Goal: Task Accomplishment & Management: Complete application form

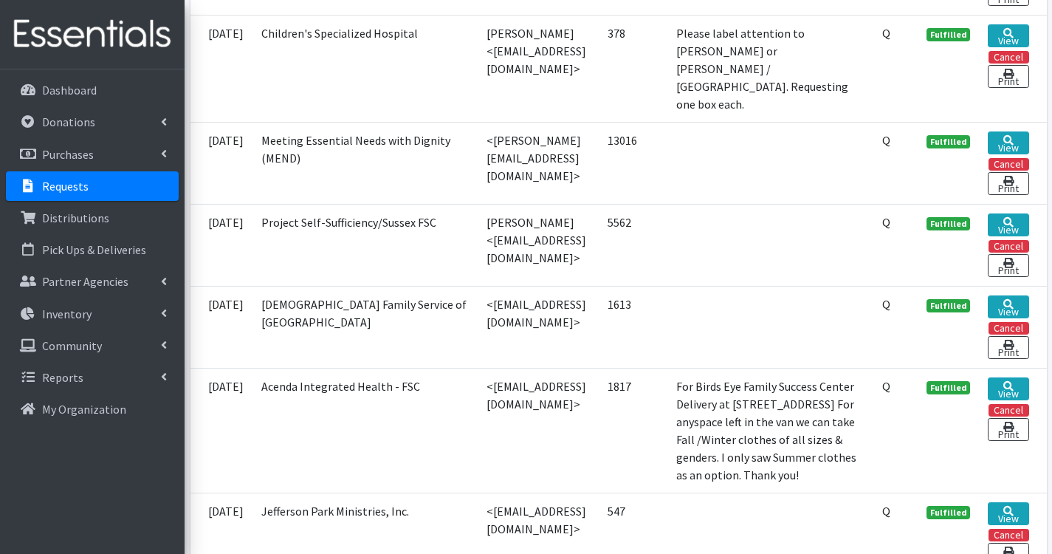
scroll to position [1182, 0]
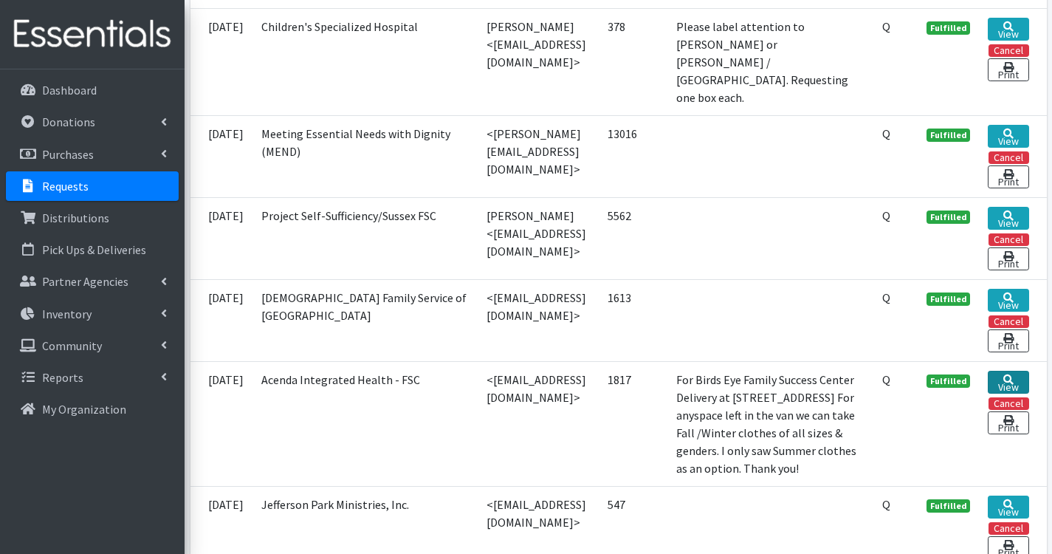
click at [1029, 371] on link "View" at bounding box center [1008, 382] width 41 height 23
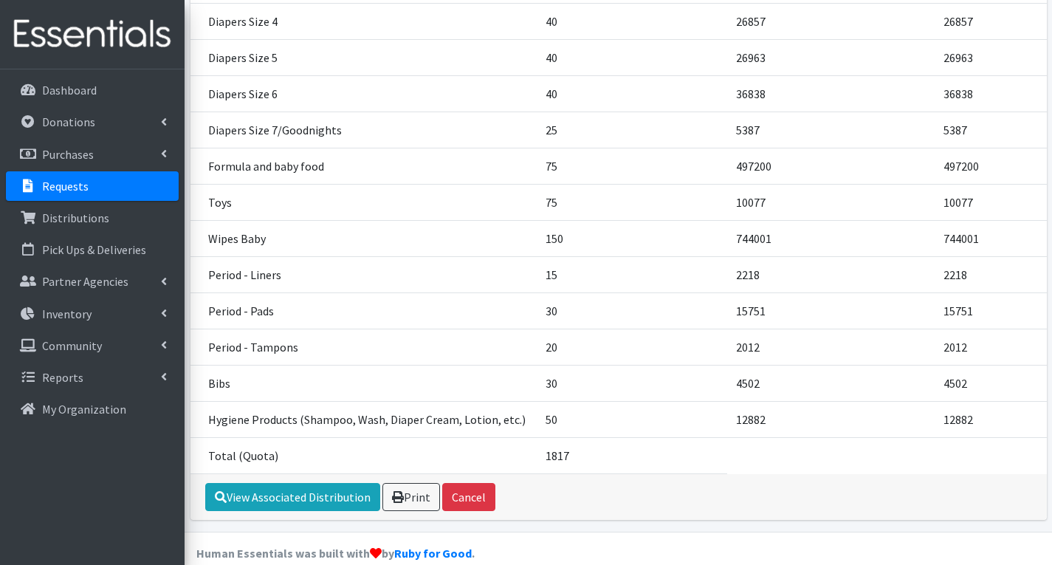
scroll to position [665, 0]
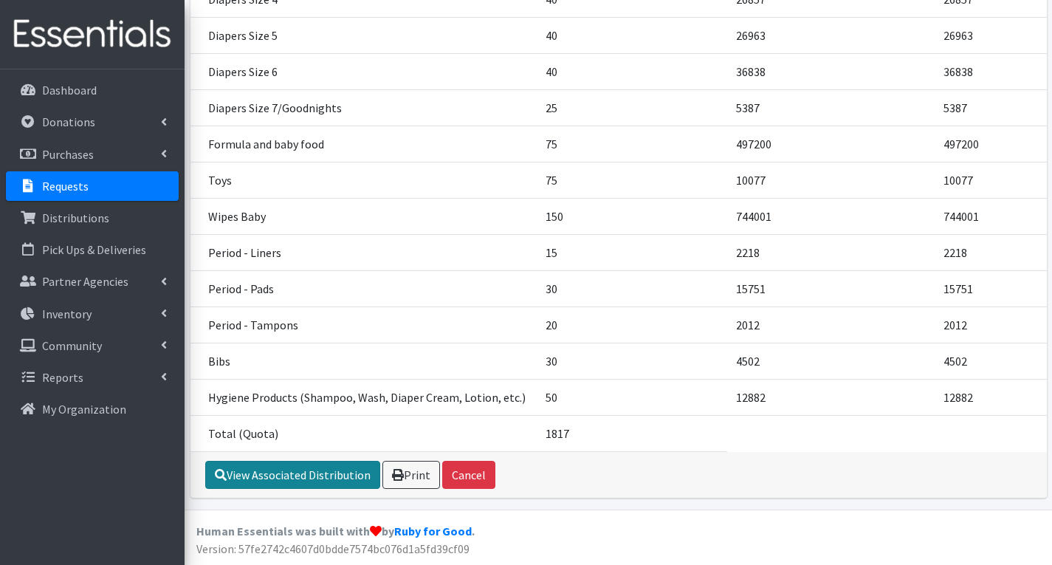
click at [270, 476] on link "View Associated Distribution" at bounding box center [292, 475] width 175 height 28
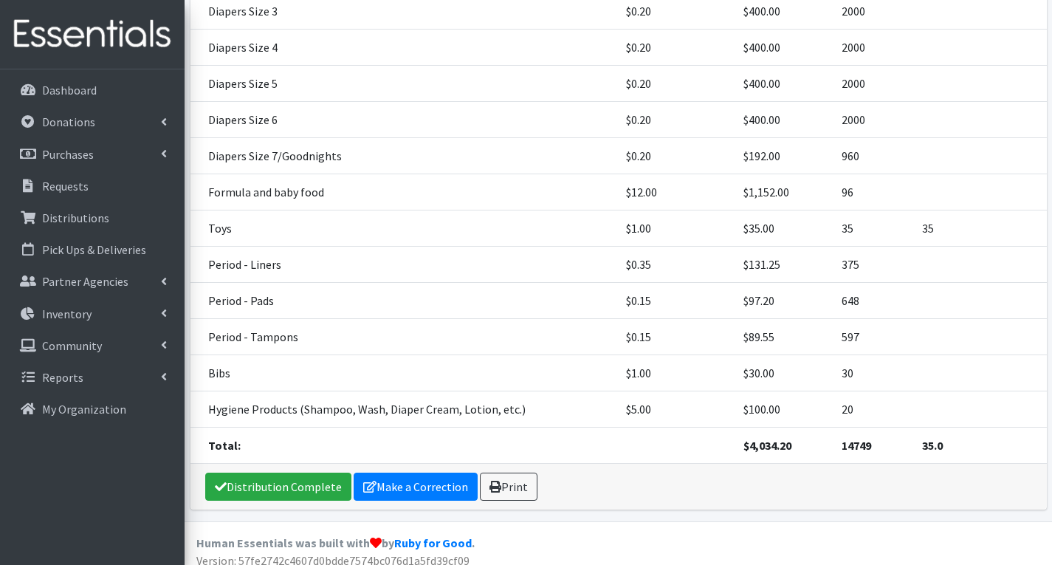
scroll to position [620, 0]
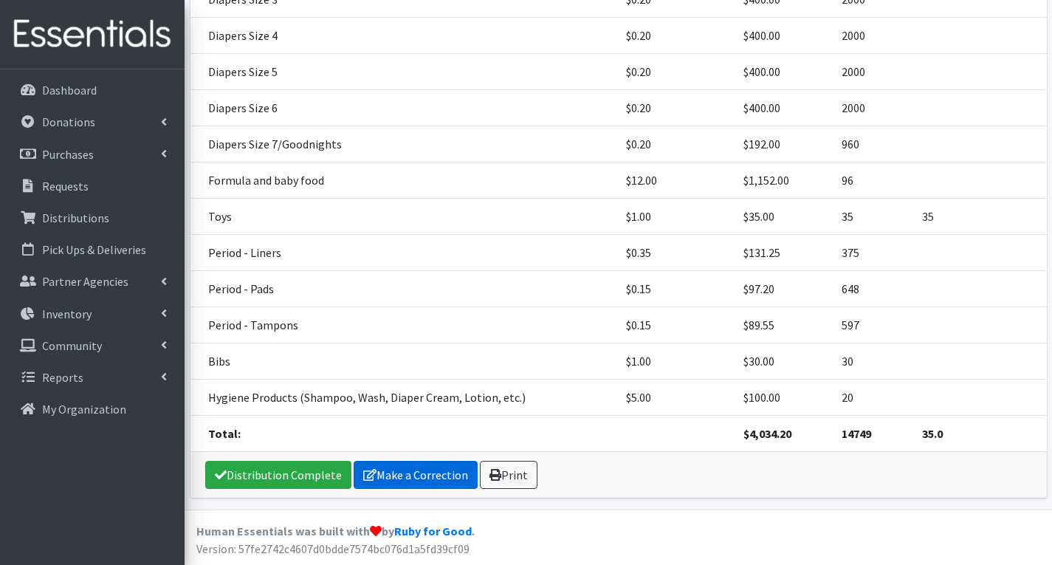
click at [406, 473] on link "Make a Correction" at bounding box center [416, 475] width 124 height 28
click at [408, 473] on link "Make a Correction" at bounding box center [416, 475] width 124 height 28
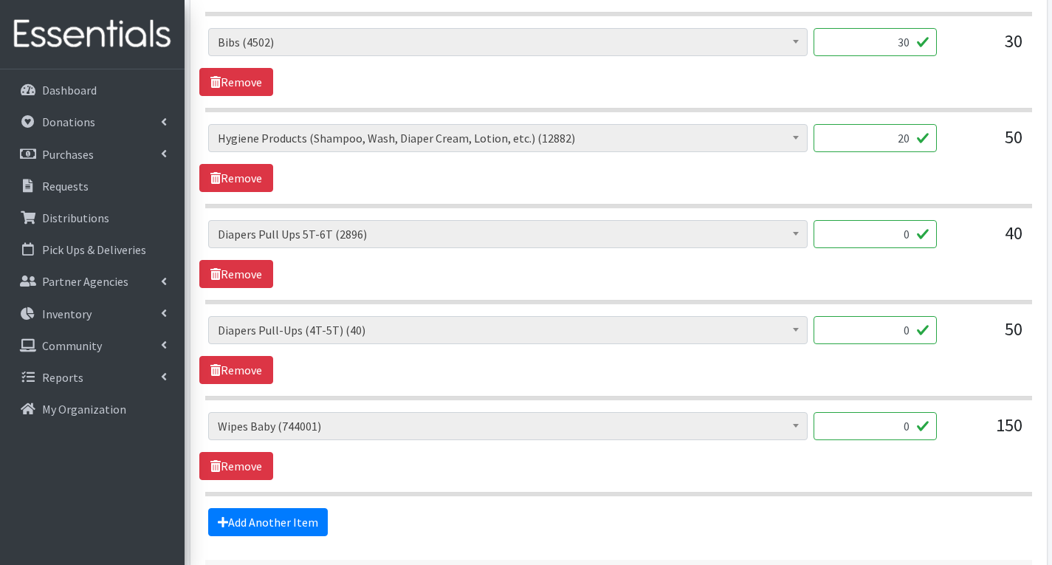
scroll to position [2216, 0]
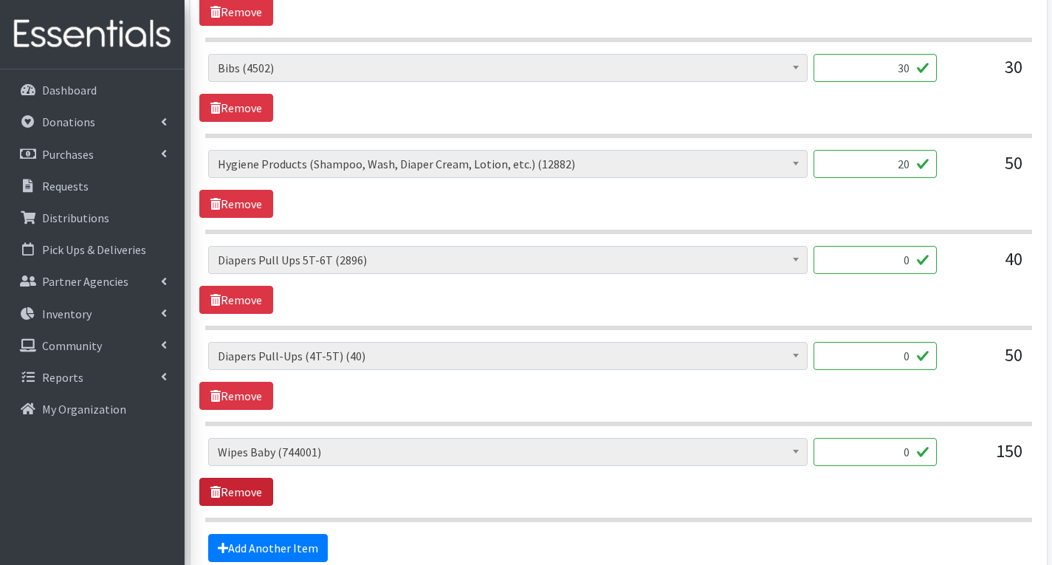
click at [253, 491] on link "Remove" at bounding box center [236, 492] width 74 height 28
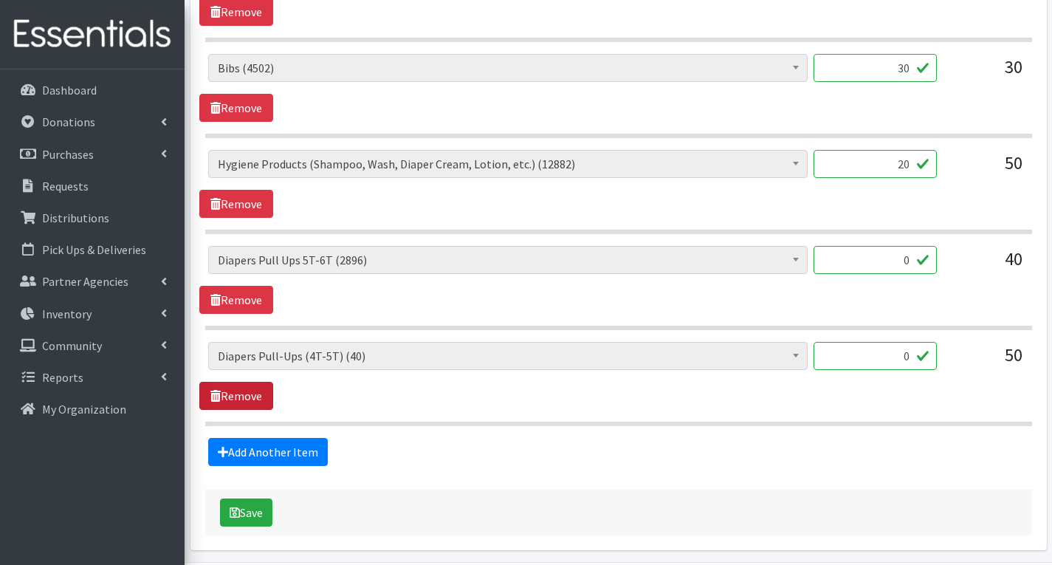
click at [253, 394] on link "Remove" at bounding box center [236, 396] width 74 height 28
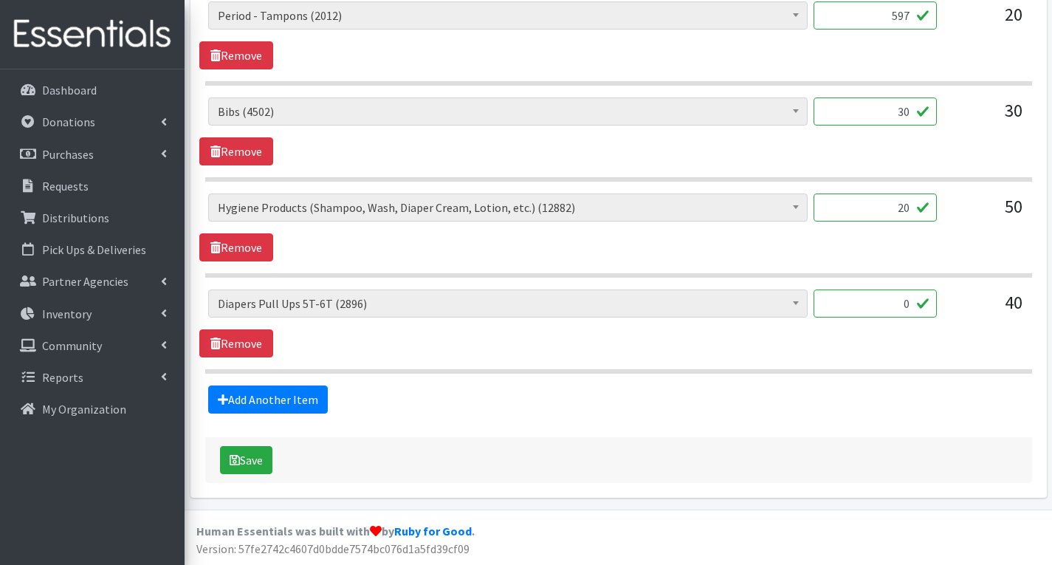
scroll to position [2172, 0]
click at [254, 335] on link "Remove" at bounding box center [236, 343] width 74 height 28
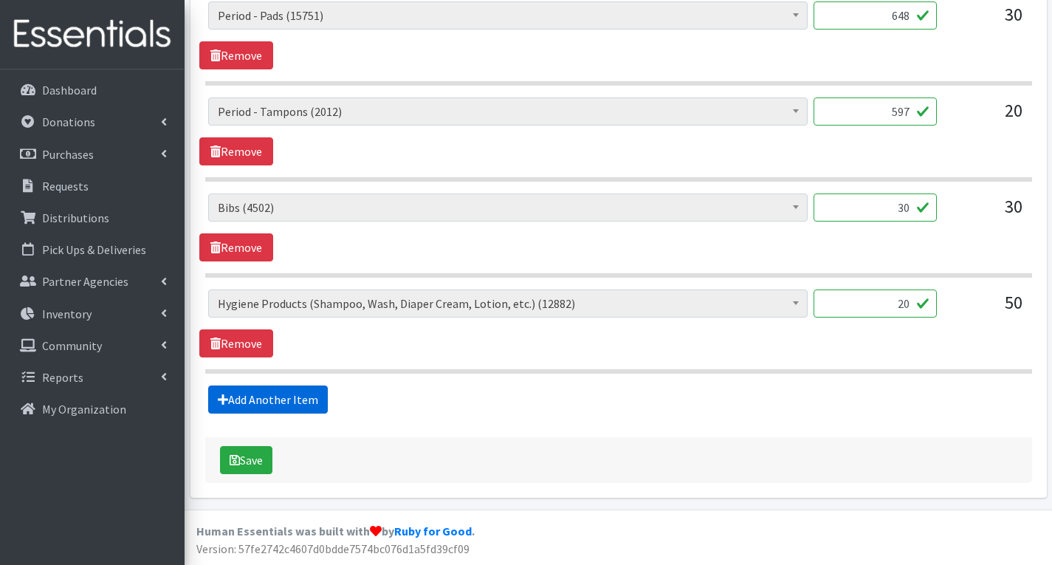
click at [275, 395] on link "Add Another Item" at bounding box center [268, 399] width 120 height 28
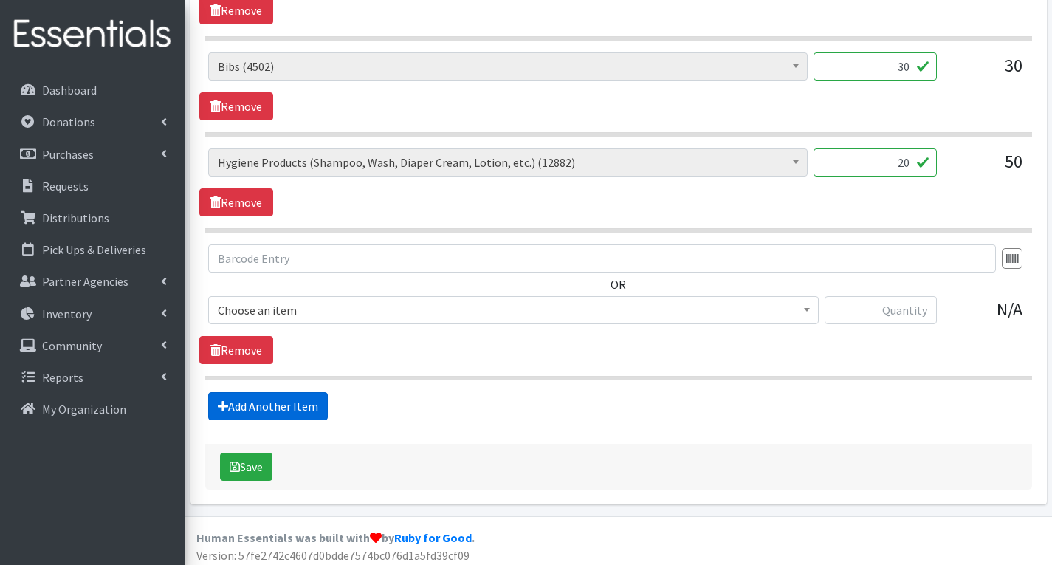
scroll to position [2224, 0]
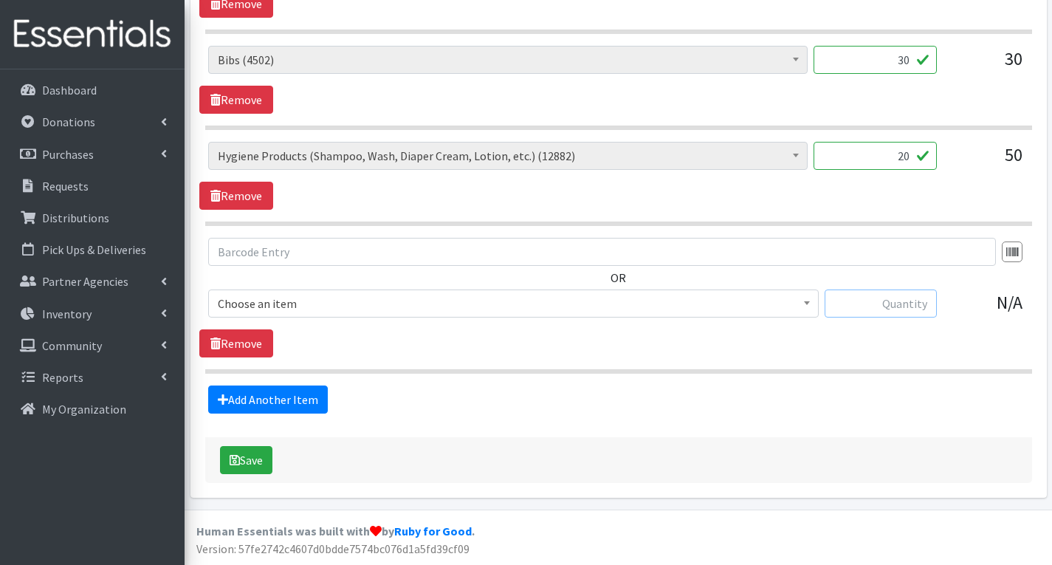
click at [906, 301] on input "text" at bounding box center [881, 303] width 112 height 28
type input "c"
type input "240"
click at [716, 303] on span "# of Children this order will serve (79973)" at bounding box center [514, 303] width 592 height 21
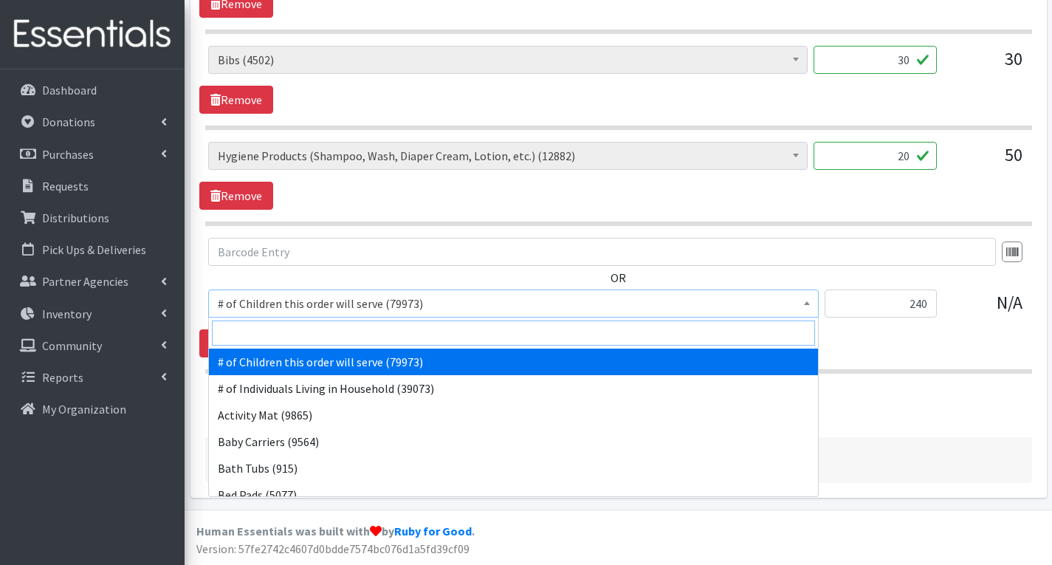
click at [531, 335] on input "search" at bounding box center [513, 333] width 603 height 25
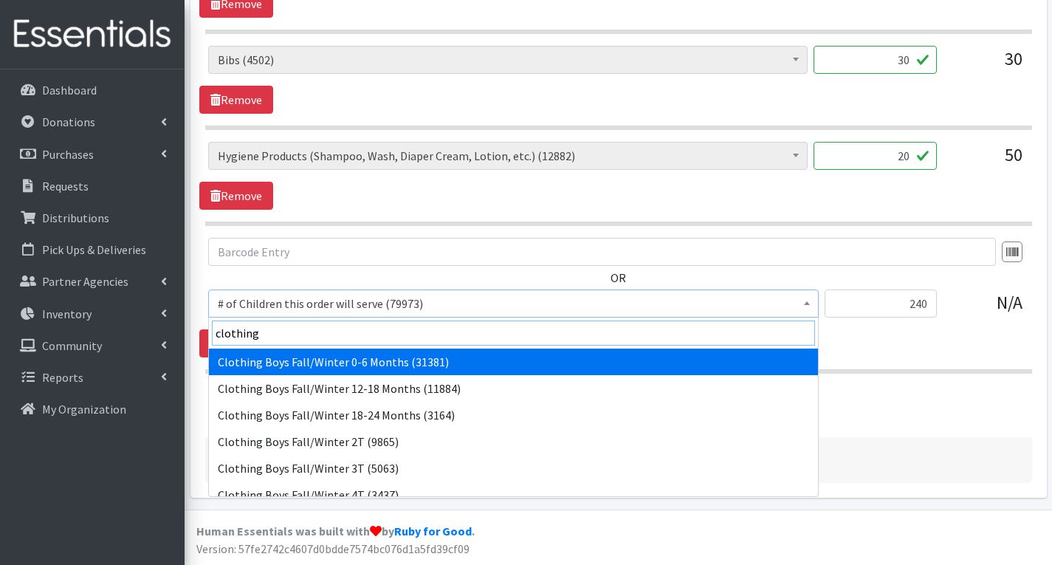
type input "clothing"
select select "5704"
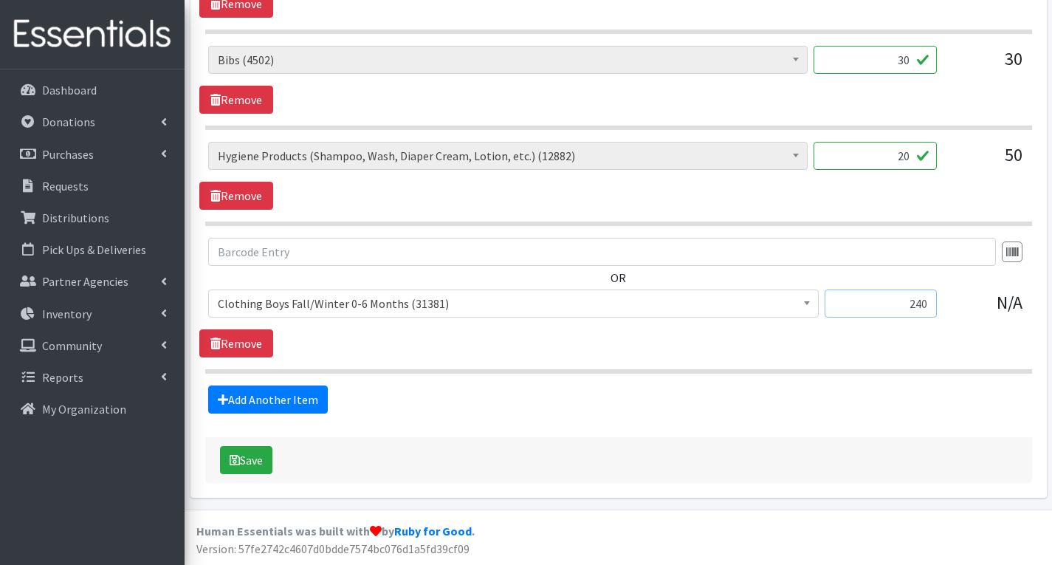
click at [930, 305] on input "240" at bounding box center [881, 303] width 112 height 28
type input "2"
type input "120"
click at [306, 399] on link "Add Another Item" at bounding box center [268, 399] width 120 height 28
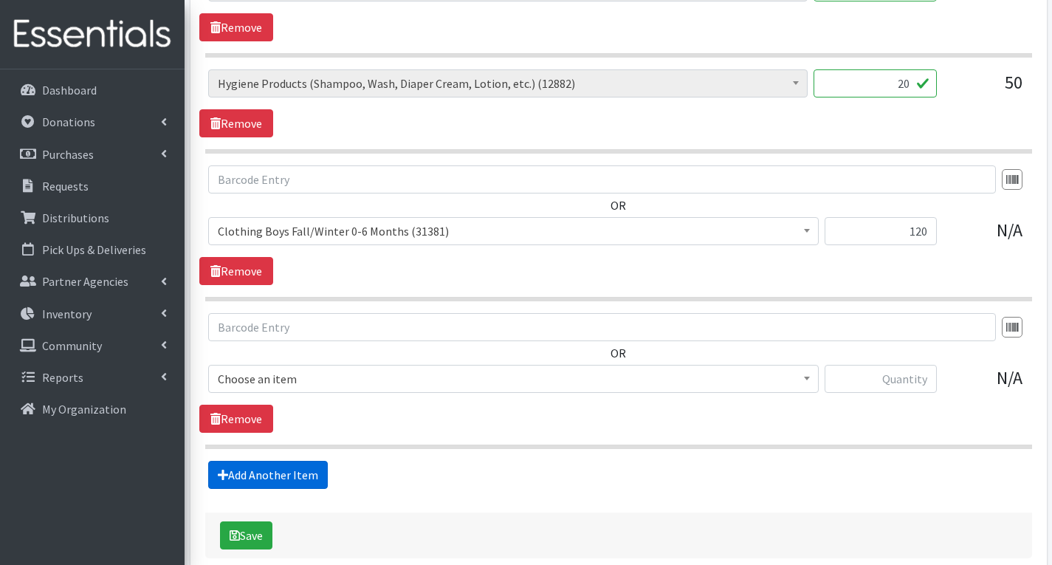
scroll to position [2371, 0]
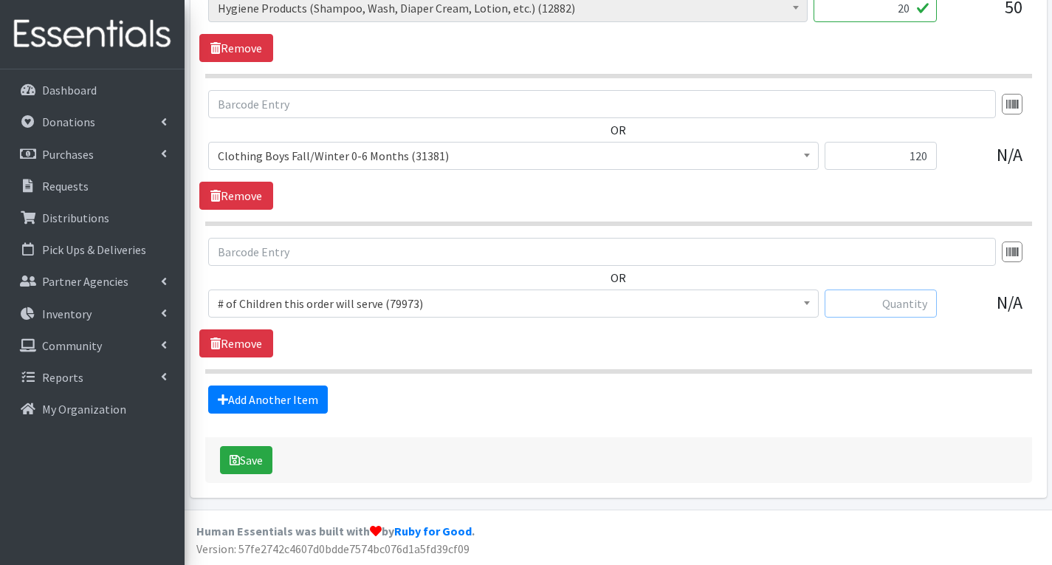
click at [917, 308] on input "text" at bounding box center [881, 303] width 112 height 28
type input "240"
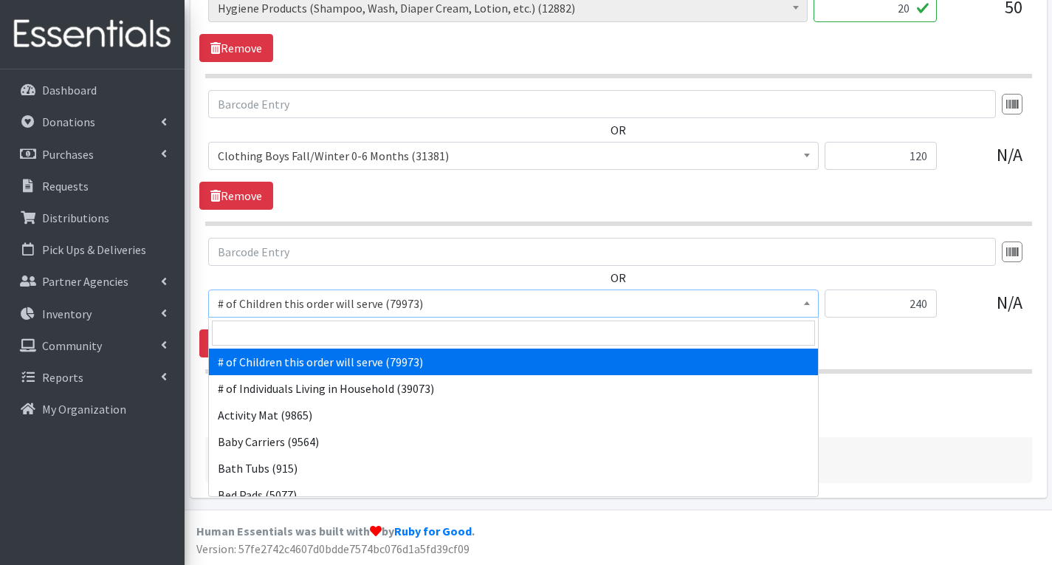
click at [697, 309] on span "# of Children this order will serve (79973)" at bounding box center [514, 303] width 592 height 21
click at [518, 333] on input "search" at bounding box center [513, 333] width 603 height 25
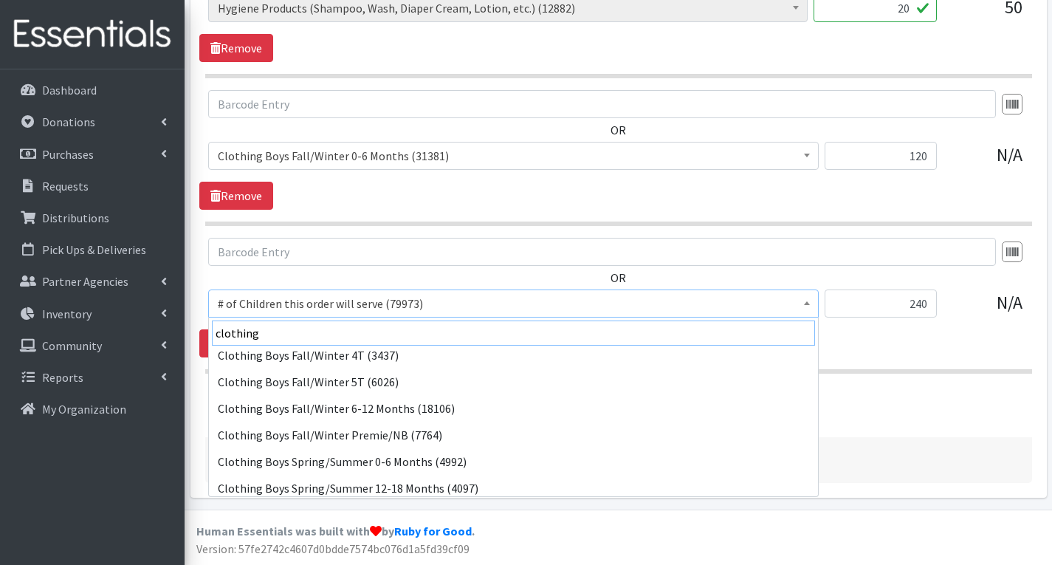
scroll to position [148, 0]
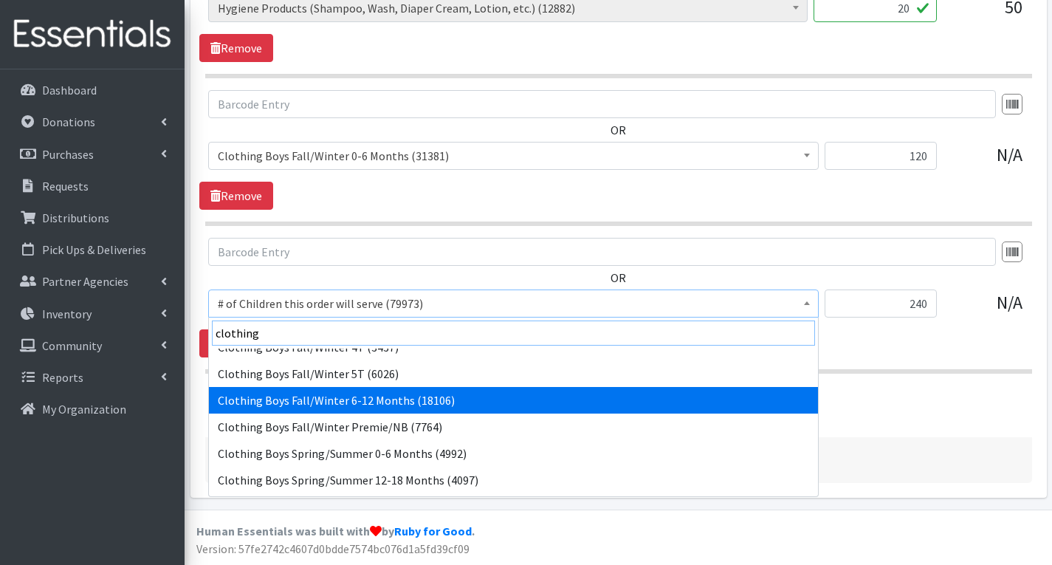
type input "clothing"
select select "5705"
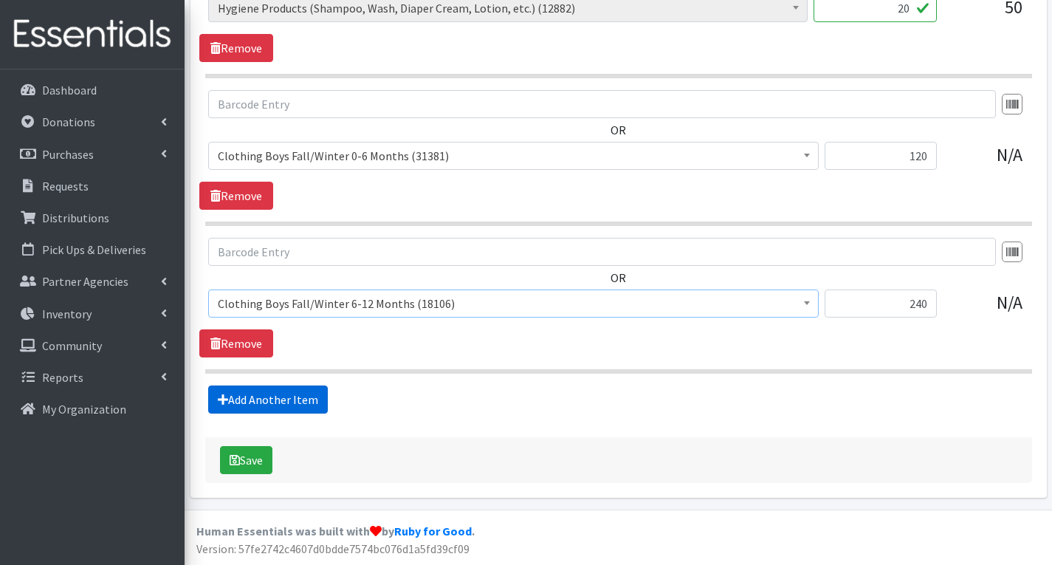
click at [304, 404] on link "Add Another Item" at bounding box center [268, 399] width 120 height 28
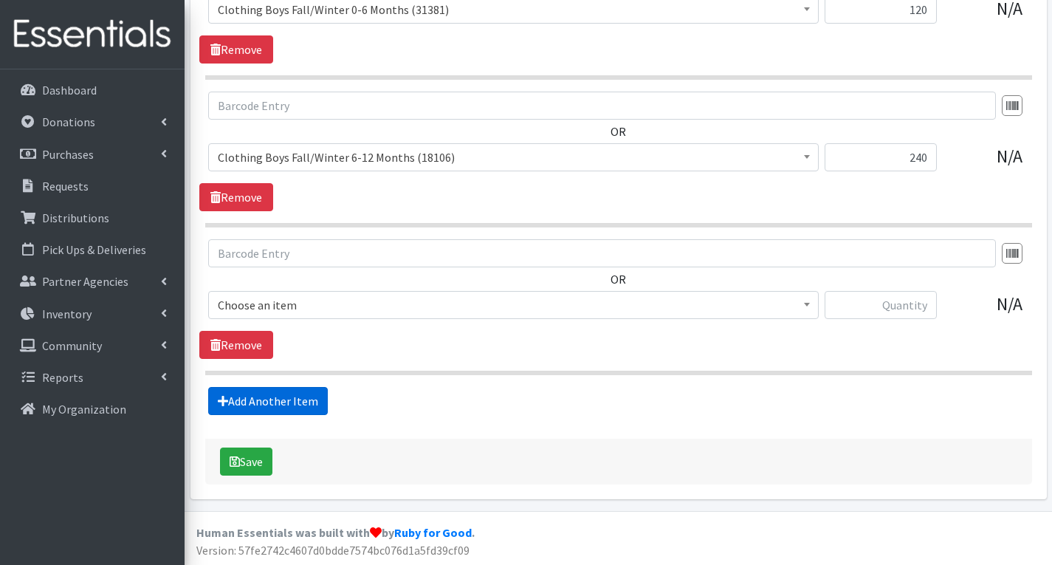
scroll to position [2519, 0]
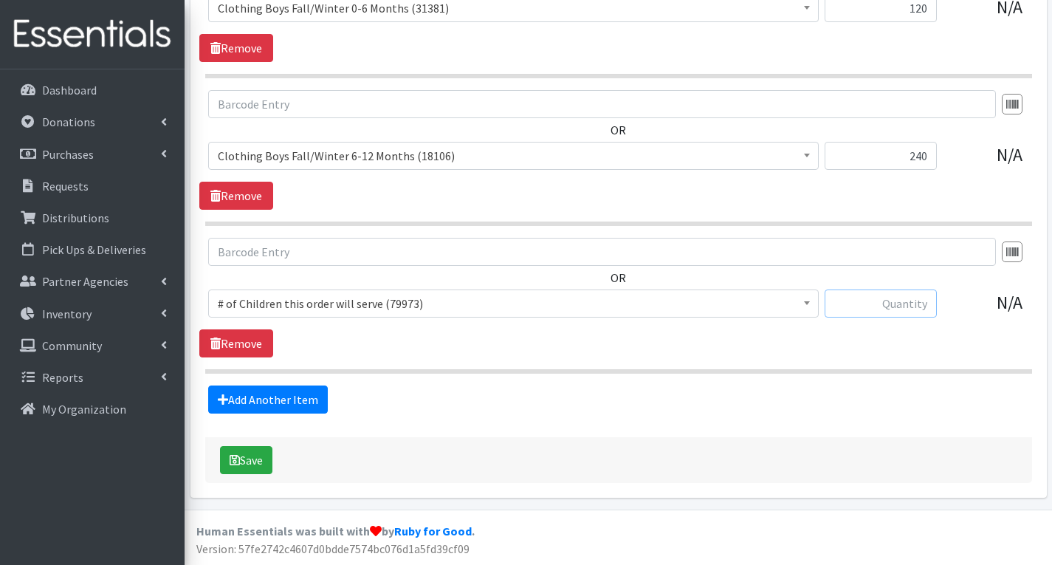
click at [875, 306] on input "text" at bounding box center [881, 303] width 112 height 28
type input "120"
click at [449, 308] on span "# of Children this order will serve (79973)" at bounding box center [514, 303] width 592 height 21
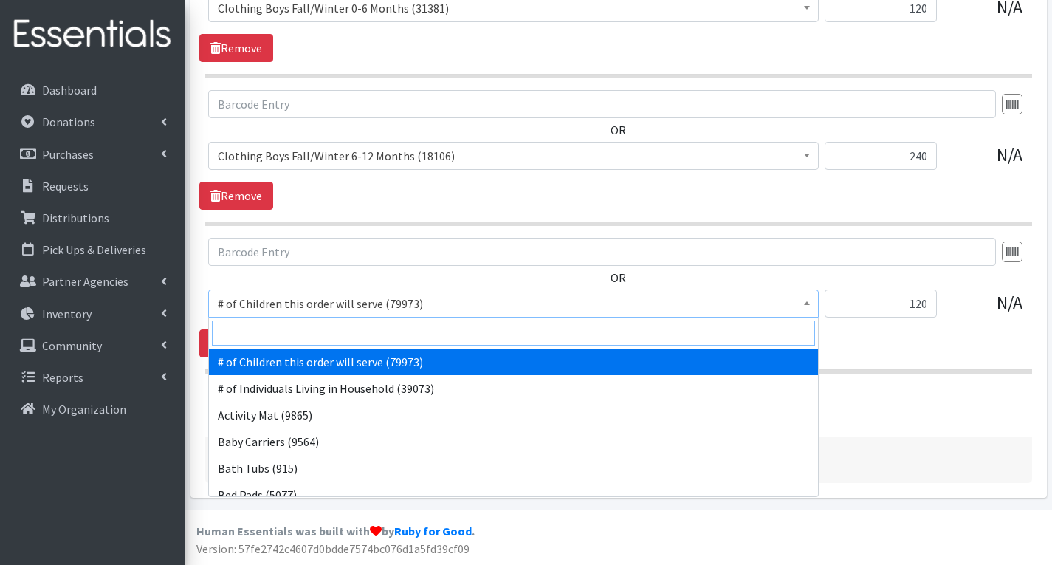
click at [347, 327] on input "search" at bounding box center [513, 333] width 603 height 25
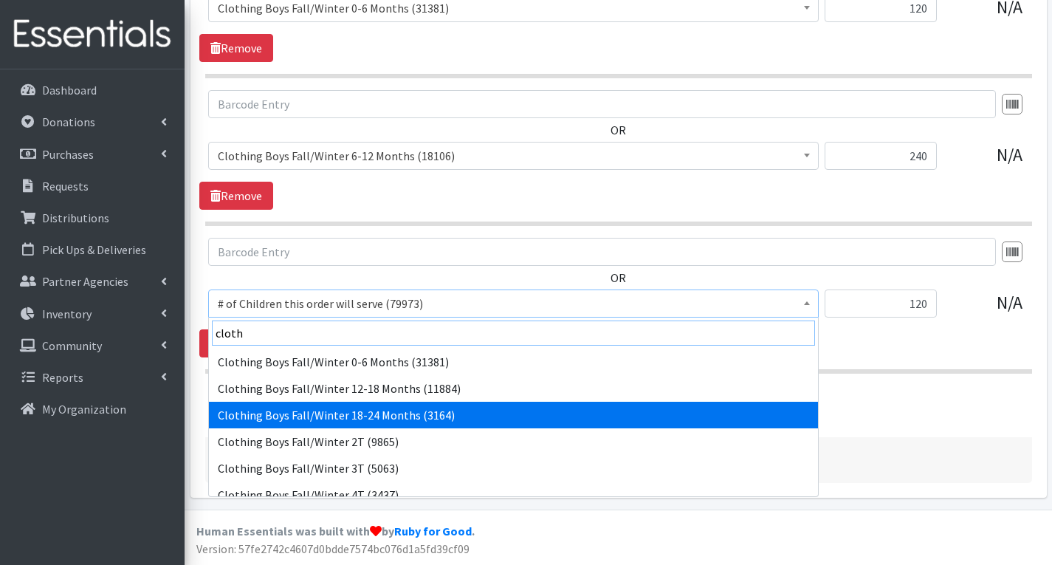
type input "cloth"
select select "5707"
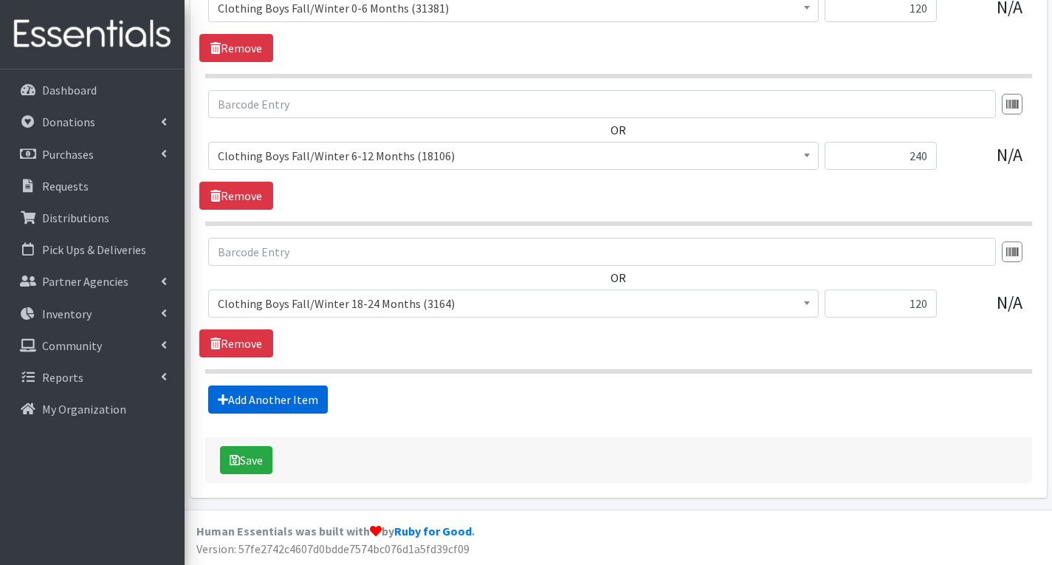
click at [295, 399] on link "Add Another Item" at bounding box center [268, 399] width 120 height 28
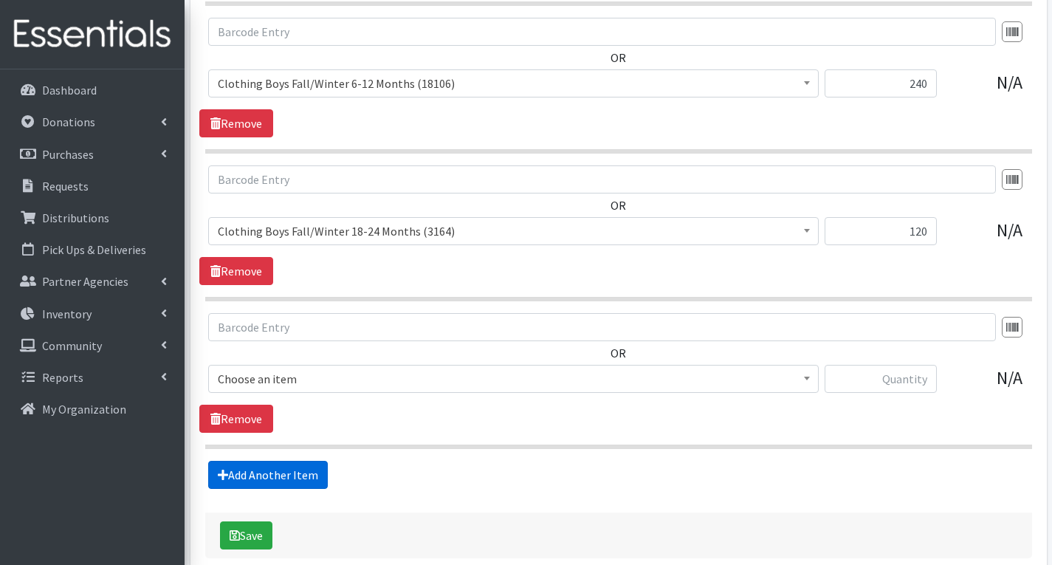
scroll to position [2667, 0]
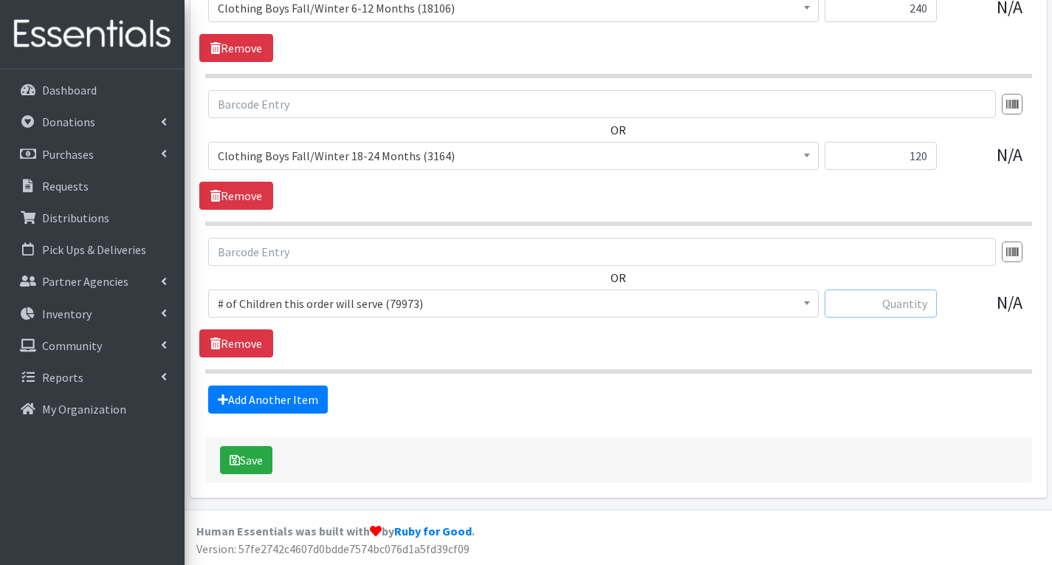
click at [931, 298] on input "text" at bounding box center [881, 303] width 112 height 28
type input "120"
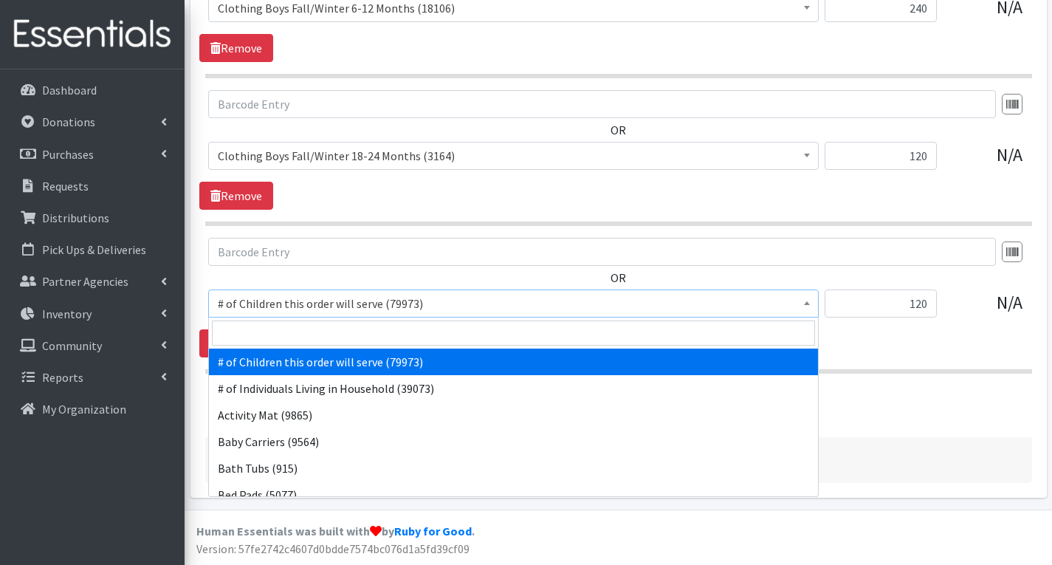
click at [519, 301] on span "# of Children this order will serve (79973)" at bounding box center [514, 303] width 592 height 21
click at [448, 323] on input "search" at bounding box center [513, 333] width 603 height 25
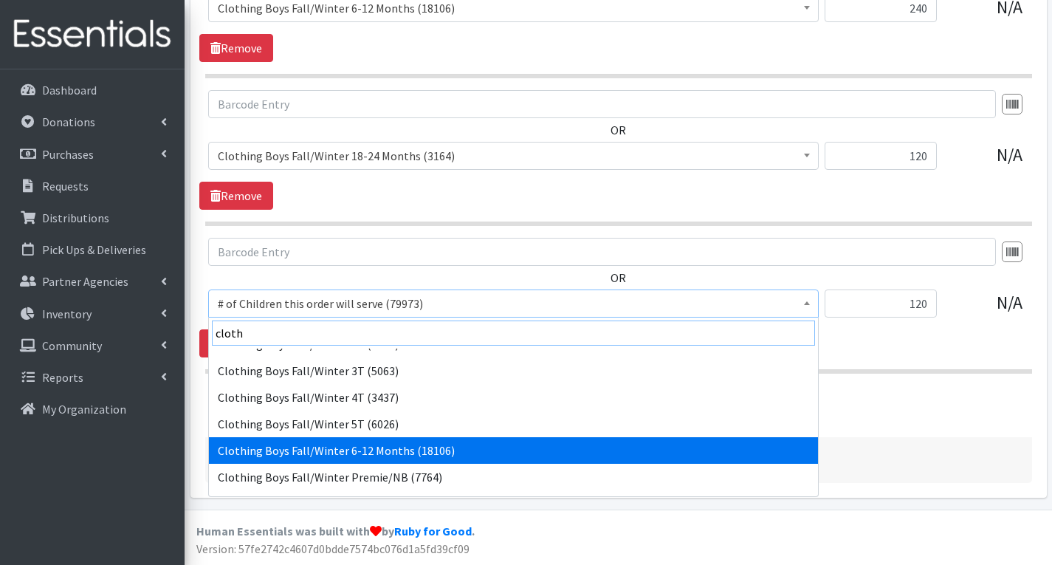
scroll to position [74, 0]
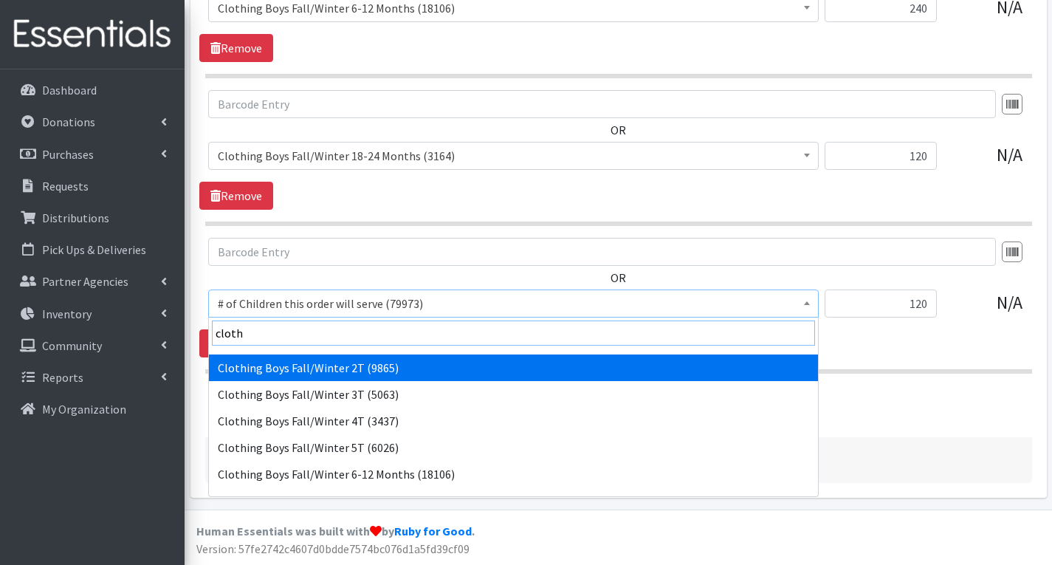
type input "cloth"
select select "5710"
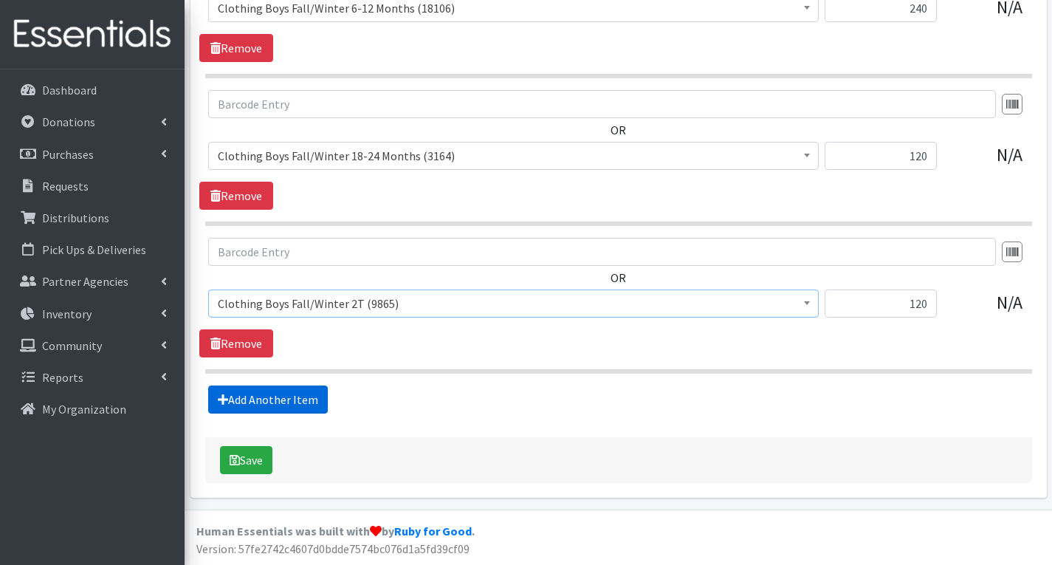
click at [315, 394] on link "Add Another Item" at bounding box center [268, 399] width 120 height 28
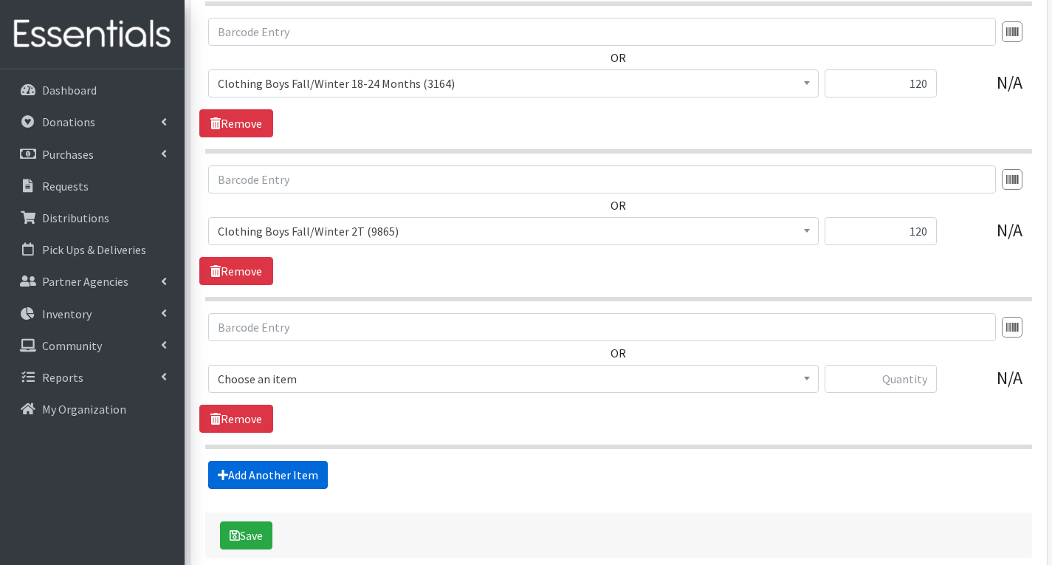
scroll to position [2814, 0]
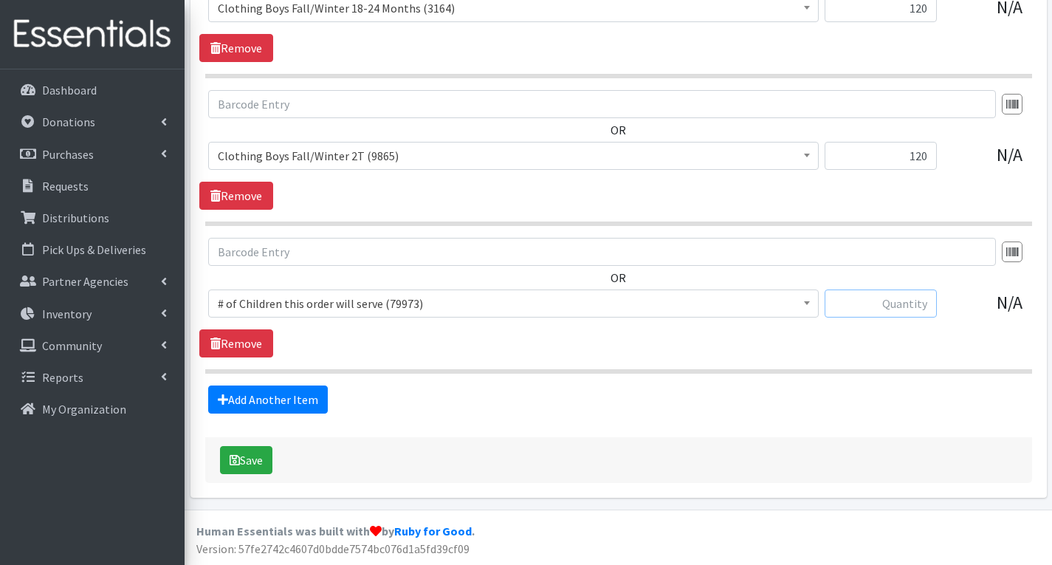
click at [911, 306] on input "text" at bounding box center [881, 303] width 112 height 28
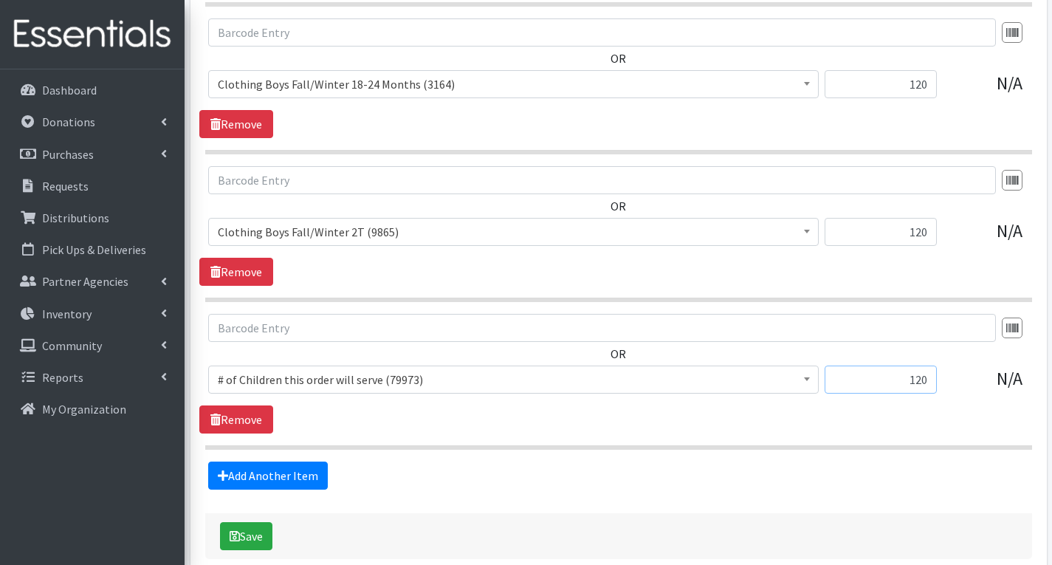
scroll to position [2667, 0]
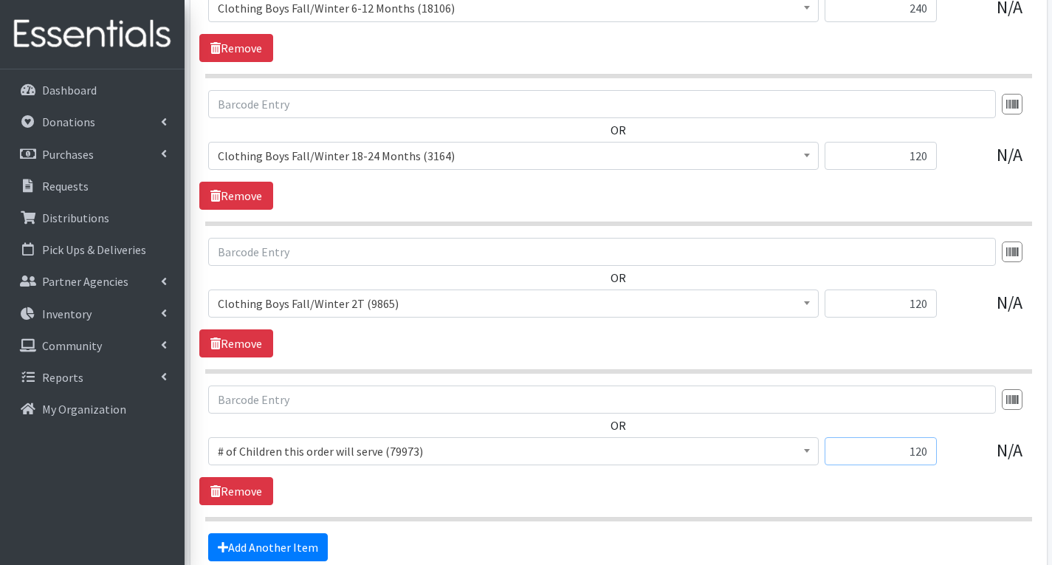
type input "120"
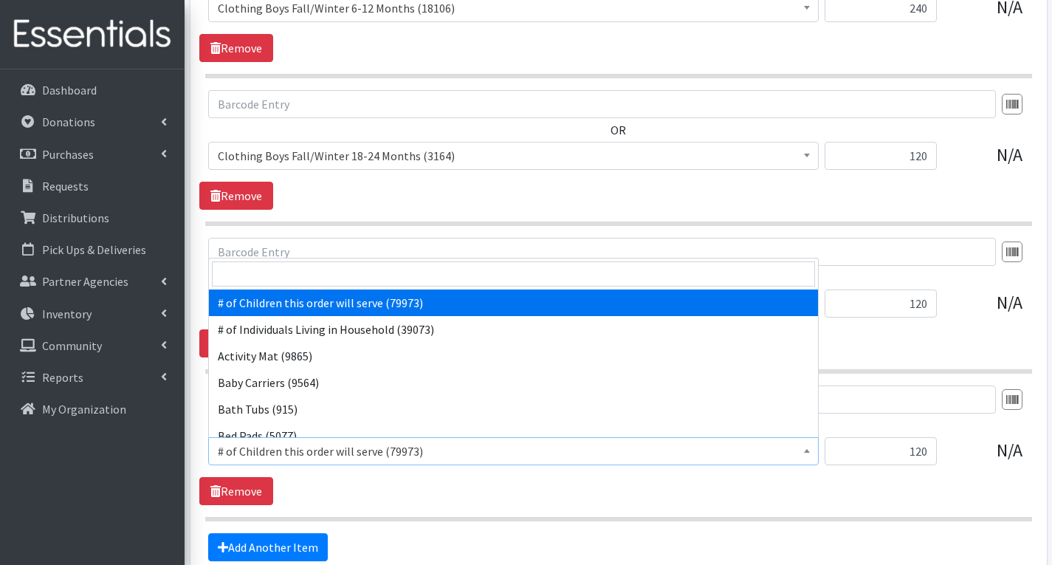
click at [484, 451] on span "# of Children this order will serve (79973)" at bounding box center [514, 451] width 592 height 21
click at [343, 275] on input "search" at bounding box center [513, 273] width 603 height 25
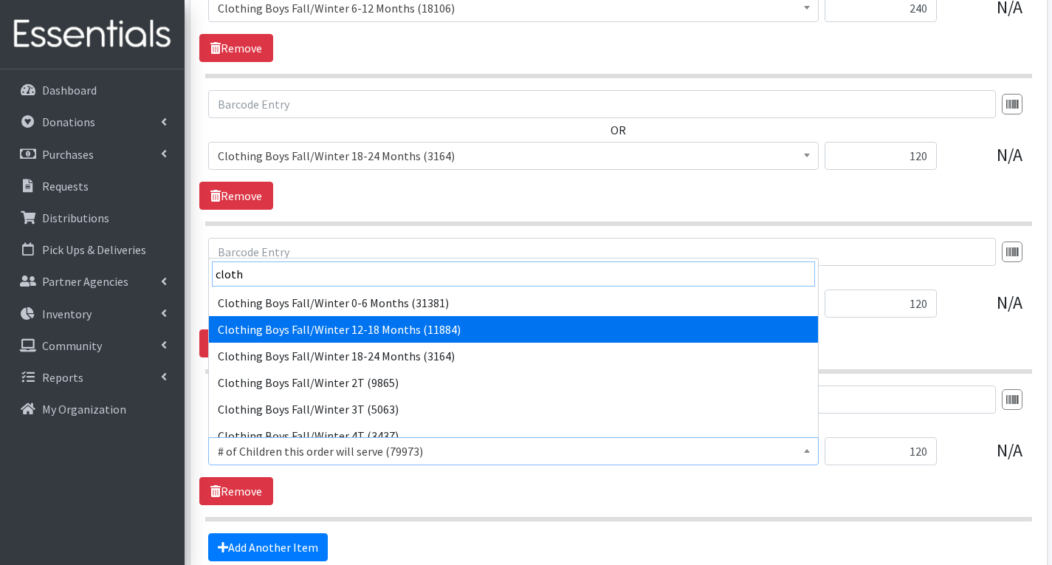
type input "cloth"
select select "5706"
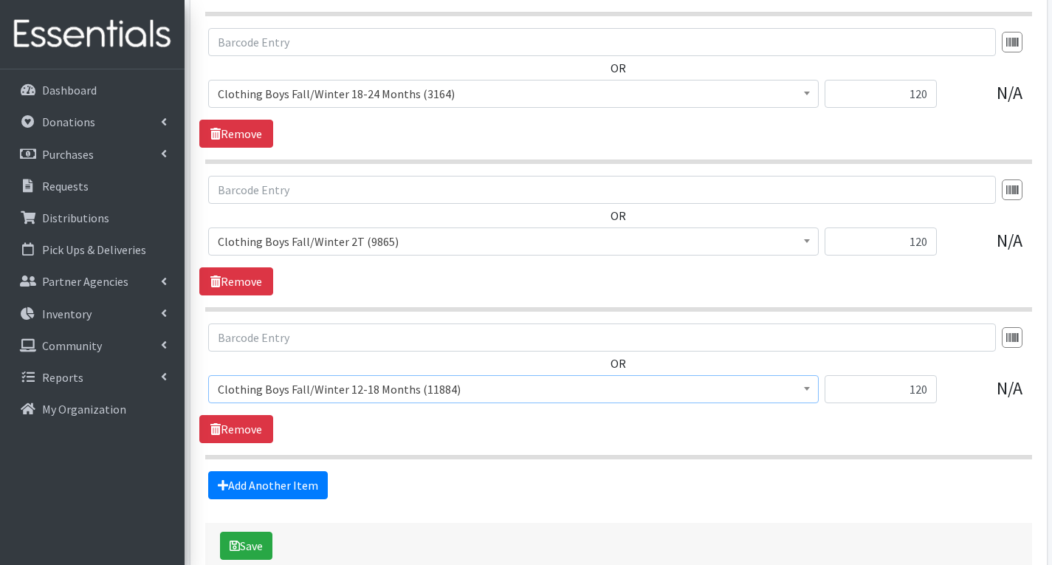
scroll to position [2814, 0]
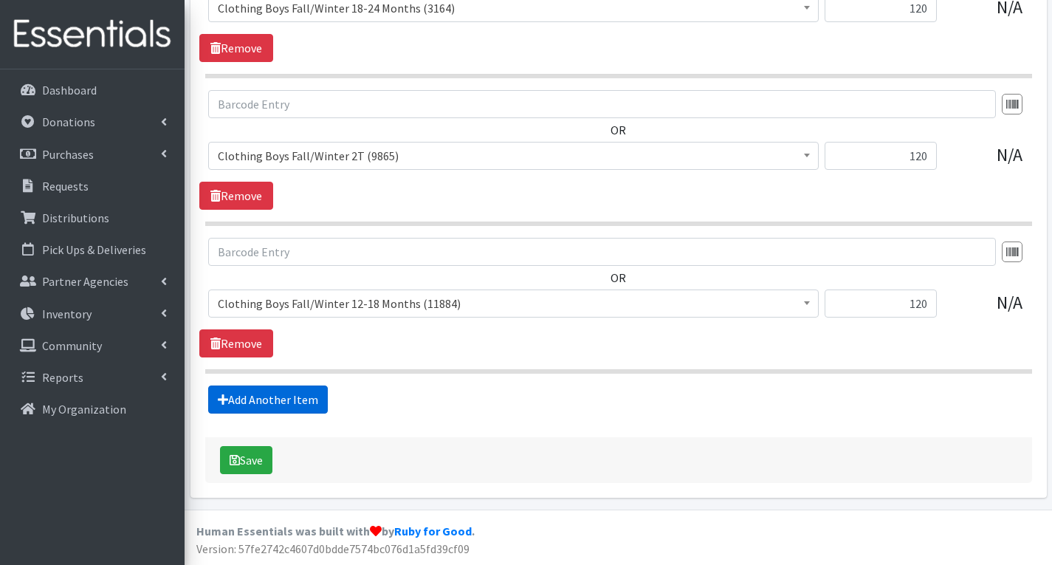
click at [281, 396] on link "Add Another Item" at bounding box center [268, 399] width 120 height 28
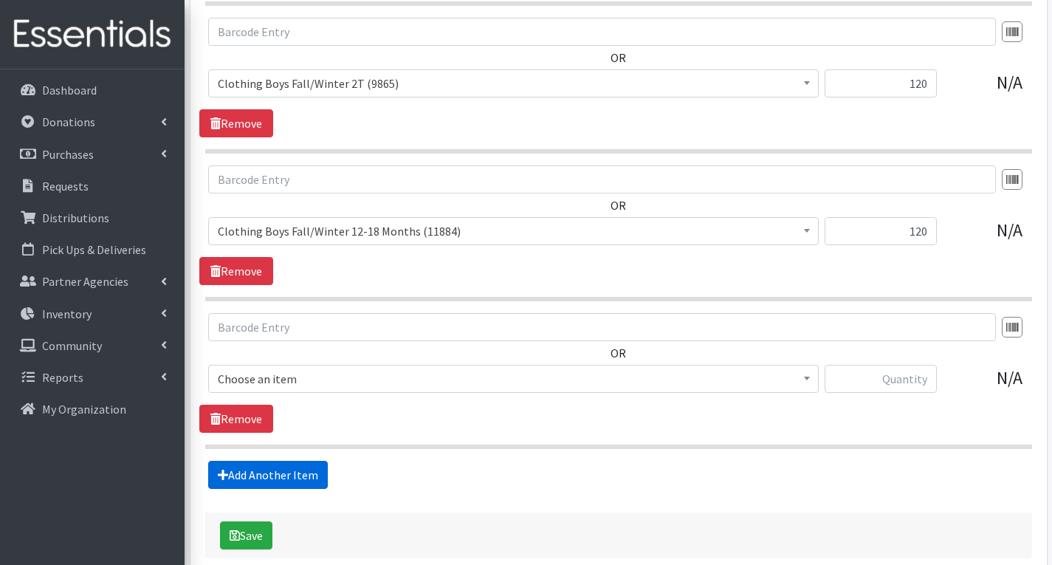
scroll to position [2962, 0]
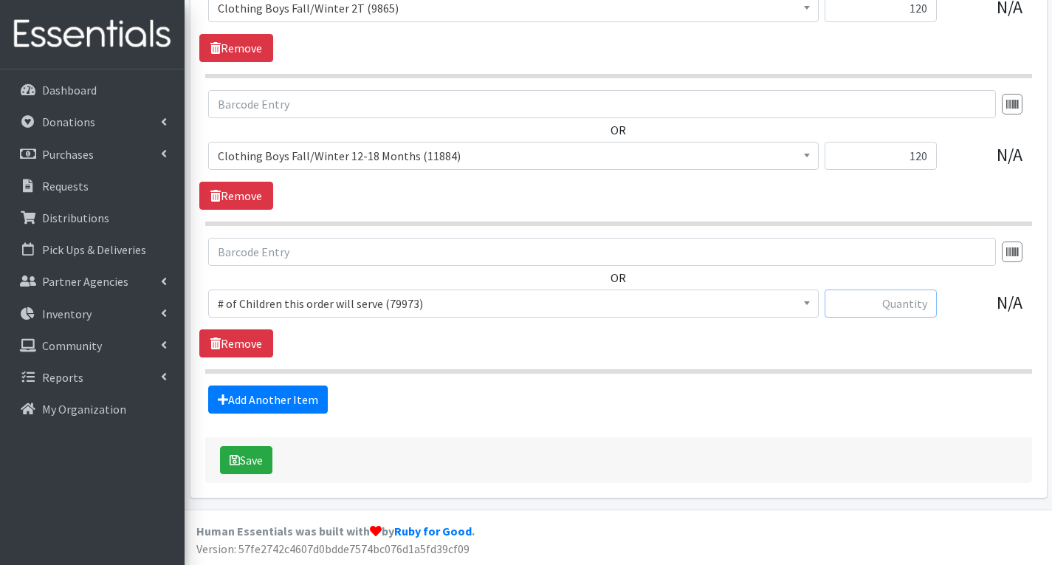
click at [902, 308] on input "text" at bounding box center [881, 303] width 112 height 28
type input "240"
click at [759, 309] on span "# of Children this order will serve (79973)" at bounding box center [514, 303] width 592 height 21
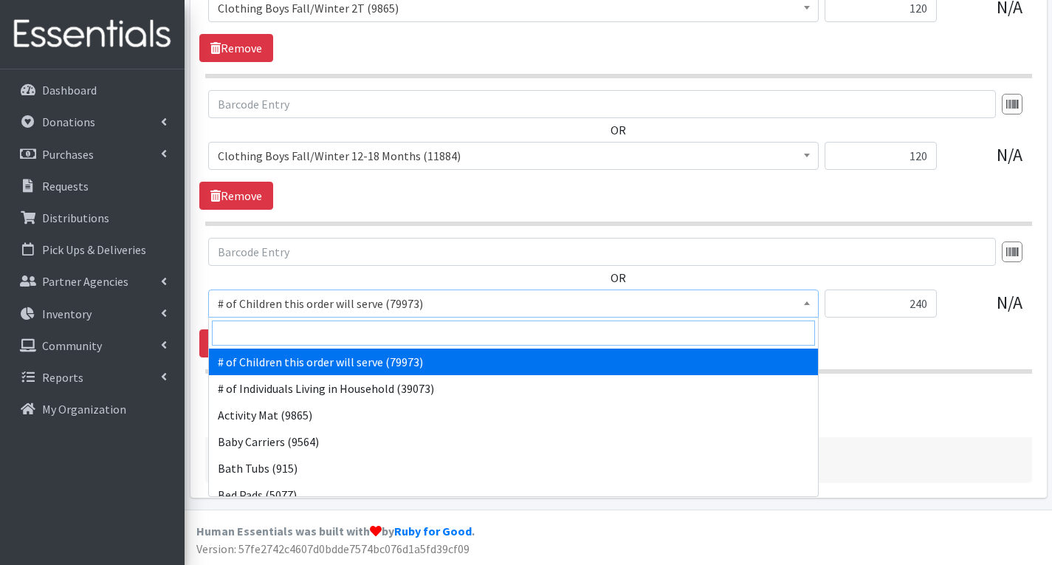
click at [465, 330] on input "search" at bounding box center [513, 333] width 603 height 25
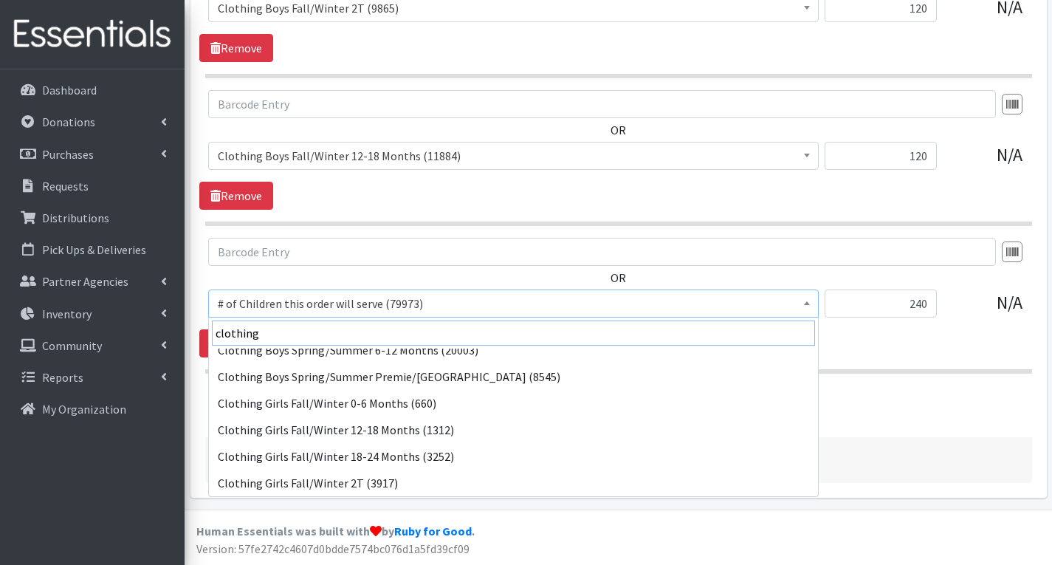
scroll to position [443, 0]
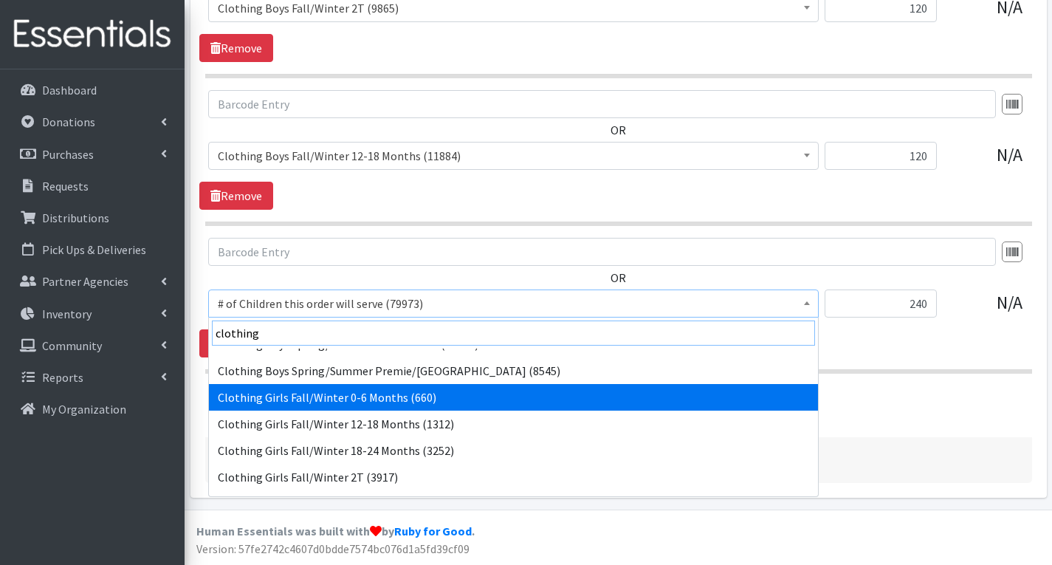
type input "clothing"
select select "5733"
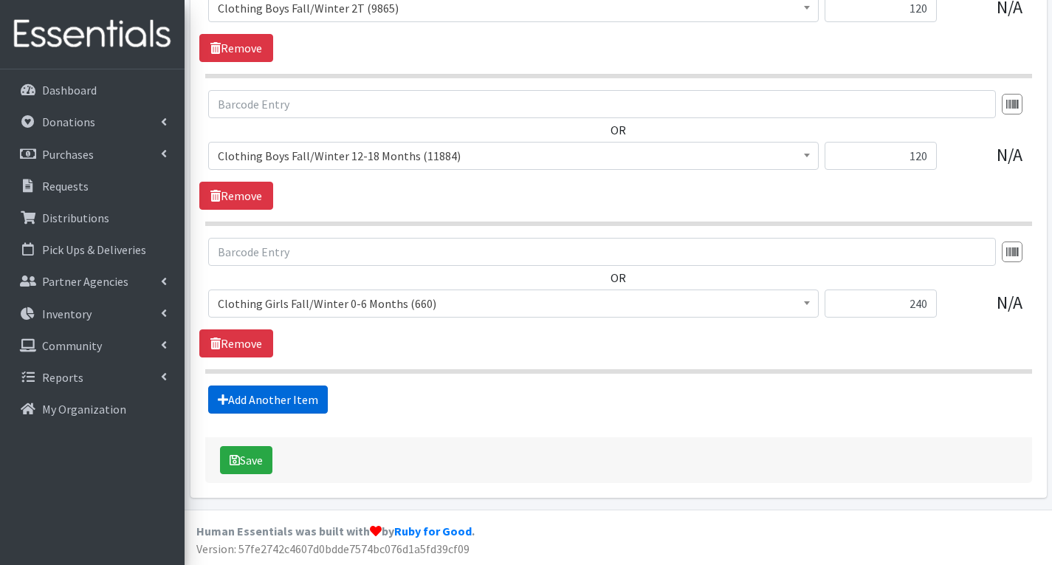
click at [289, 395] on link "Add Another Item" at bounding box center [268, 399] width 120 height 28
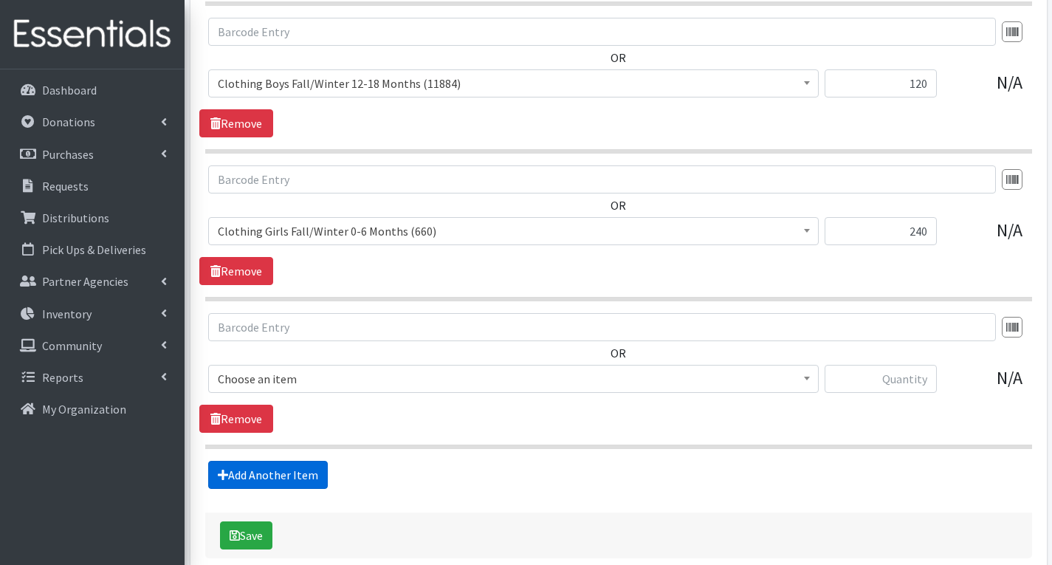
scroll to position [3110, 0]
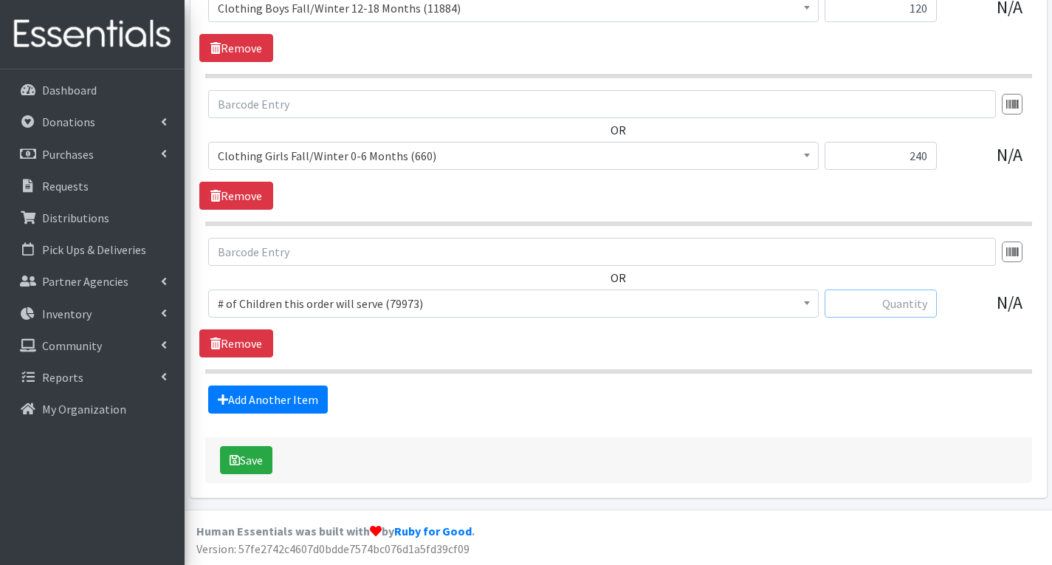
click at [903, 306] on input "text" at bounding box center [881, 303] width 112 height 28
type input "2"
type input "120"
click at [711, 303] on span "# of Children this order will serve (79973)" at bounding box center [514, 303] width 592 height 21
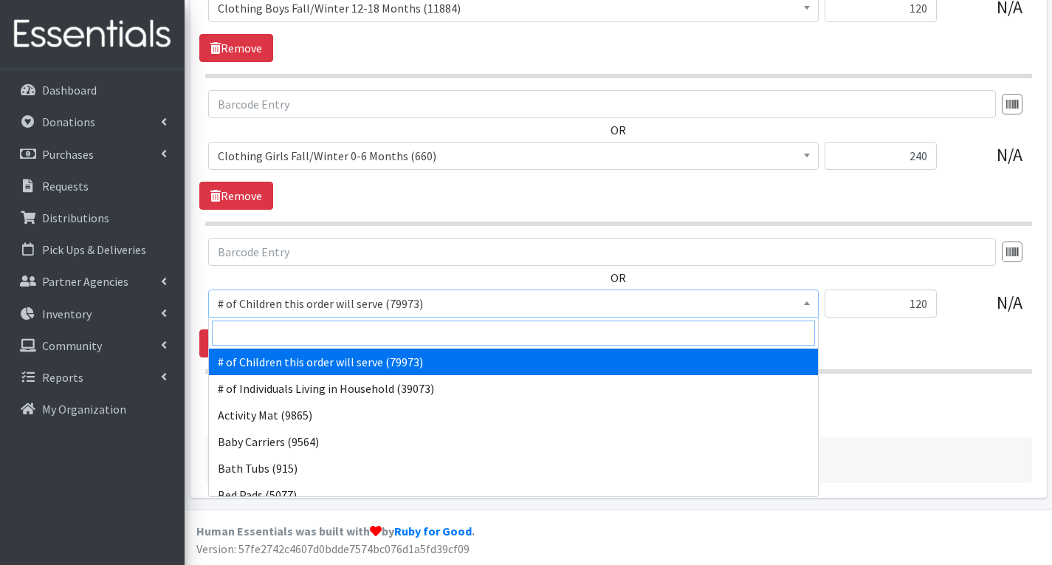
click at [363, 331] on input "search" at bounding box center [513, 333] width 603 height 25
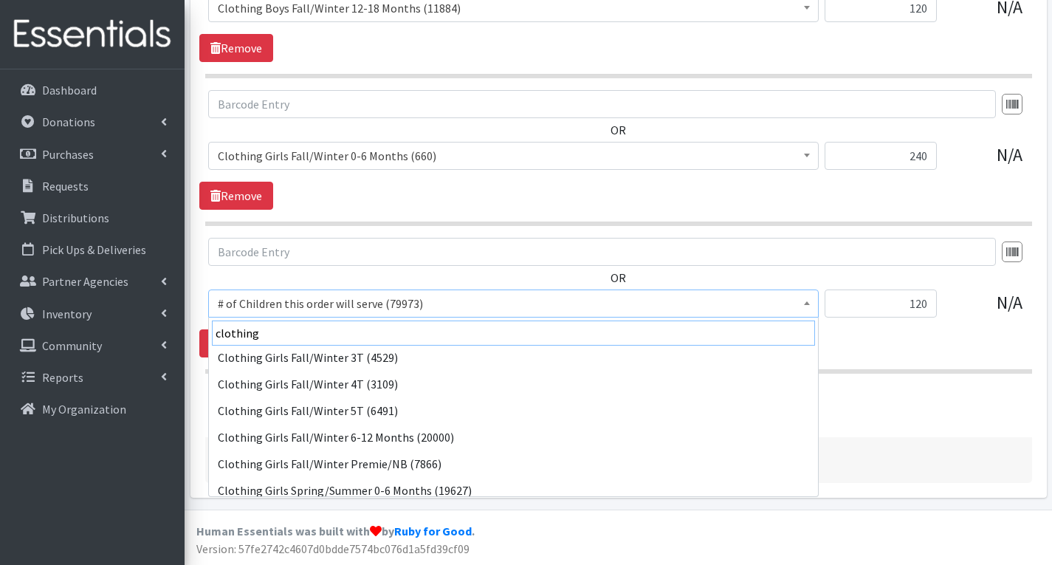
scroll to position [591, 0]
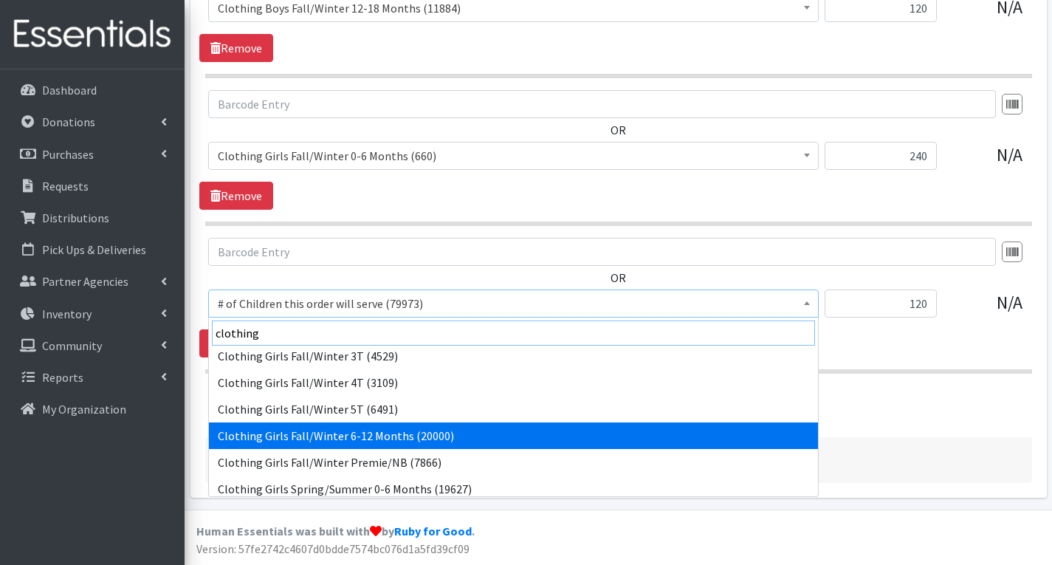
type input "clothing"
select select "5742"
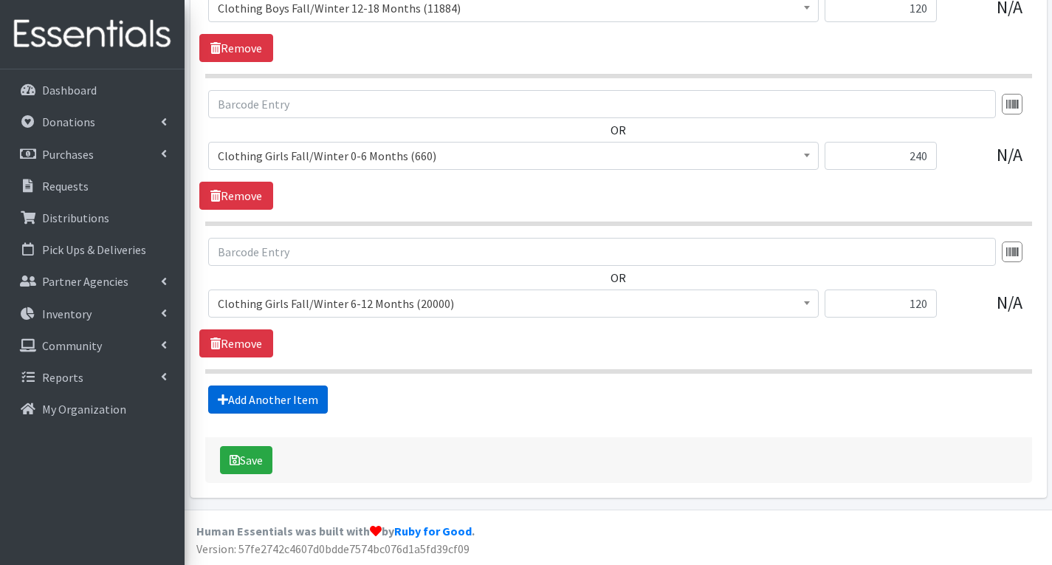
click at [309, 401] on link "Add Another Item" at bounding box center [268, 399] width 120 height 28
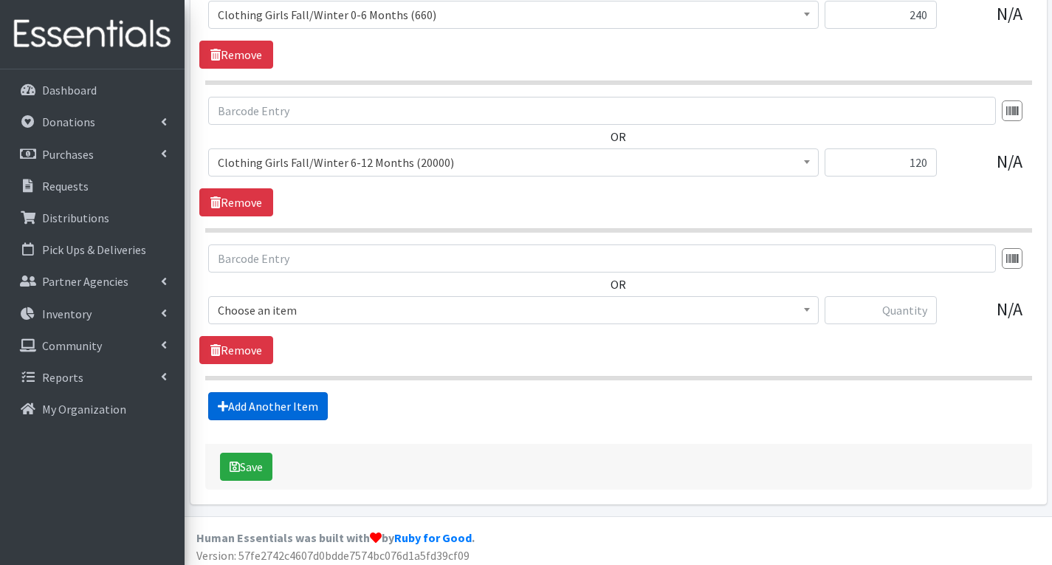
scroll to position [3258, 0]
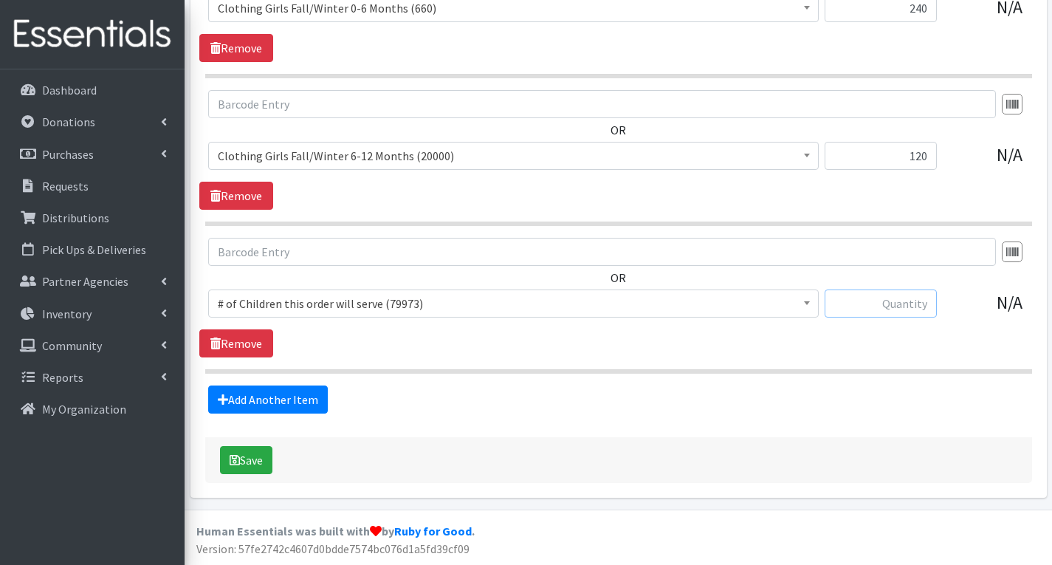
click at [888, 306] on input "text" at bounding box center [881, 303] width 112 height 28
type input "120"
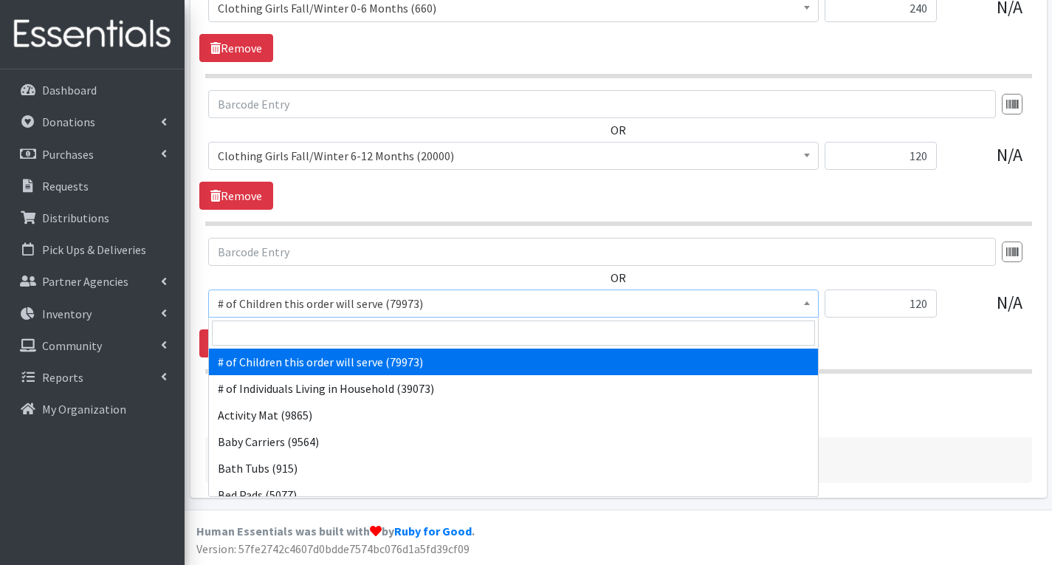
click at [643, 316] on span "# of Children this order will serve (79973)" at bounding box center [513, 303] width 611 height 28
click at [383, 334] on input "search" at bounding box center [513, 333] width 603 height 25
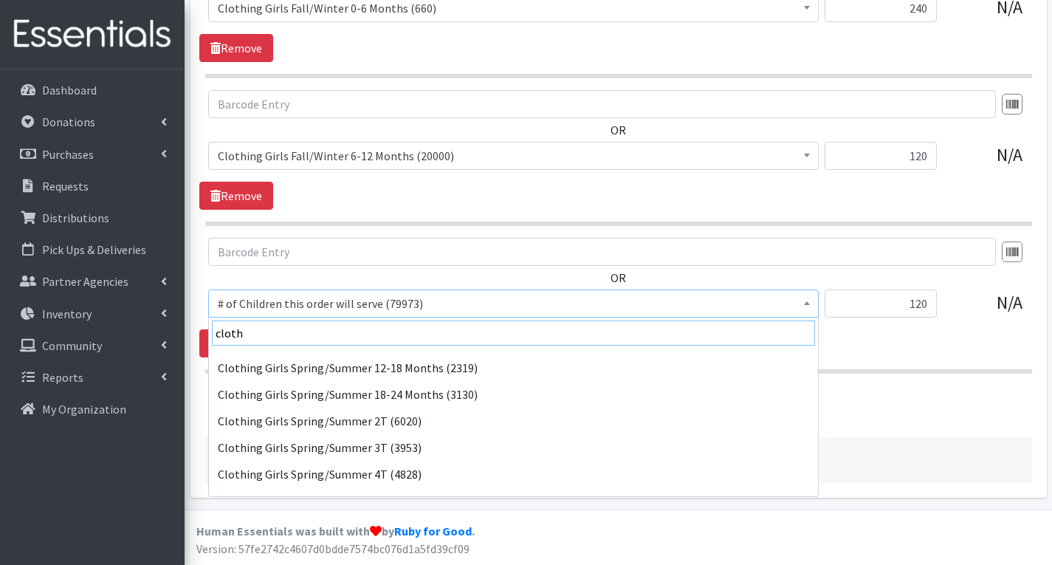
scroll to position [812, 0]
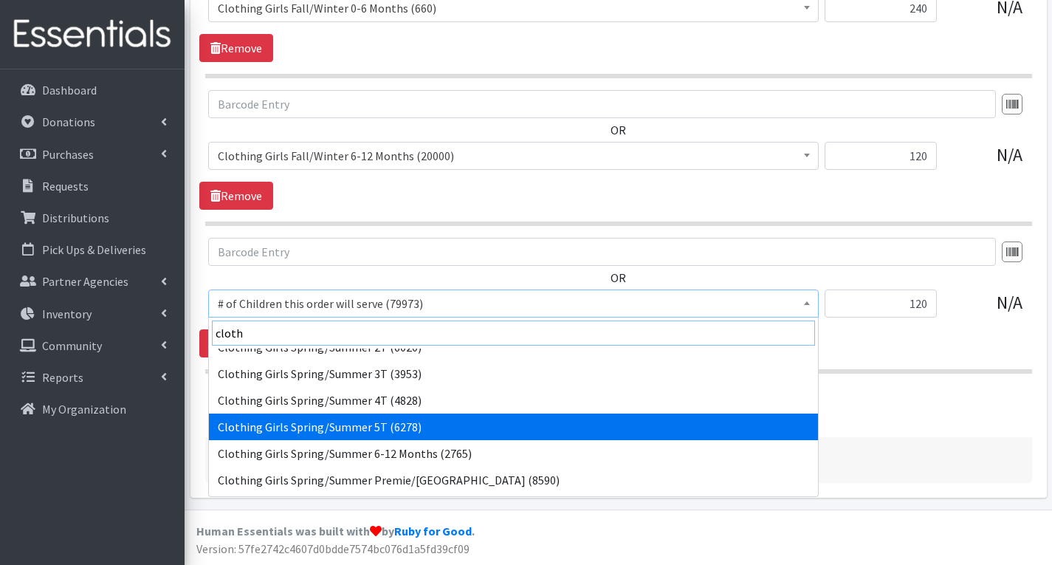
type input "cloth"
select select "5771"
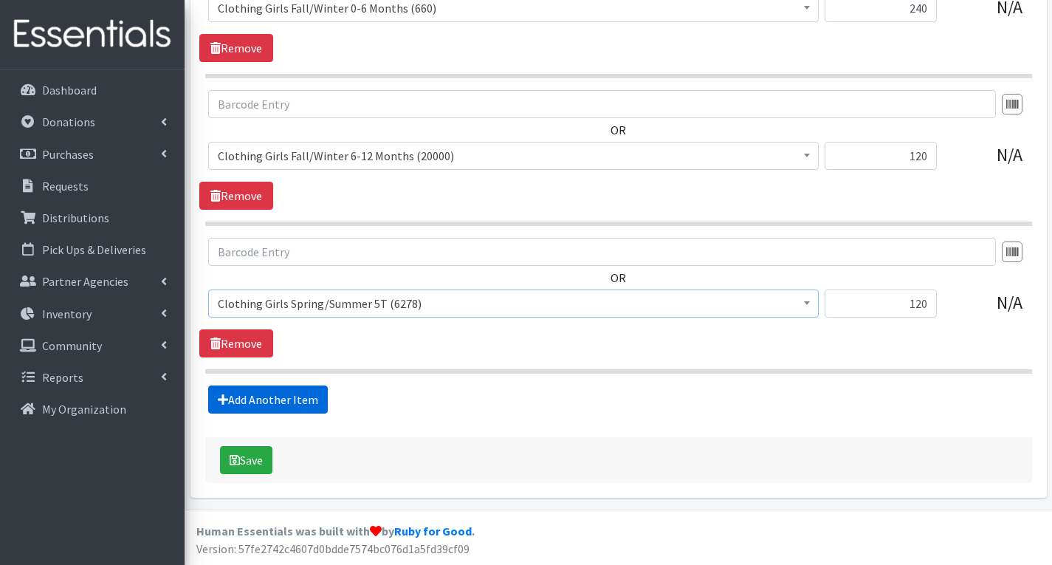
click at [309, 397] on link "Add Another Item" at bounding box center [268, 399] width 120 height 28
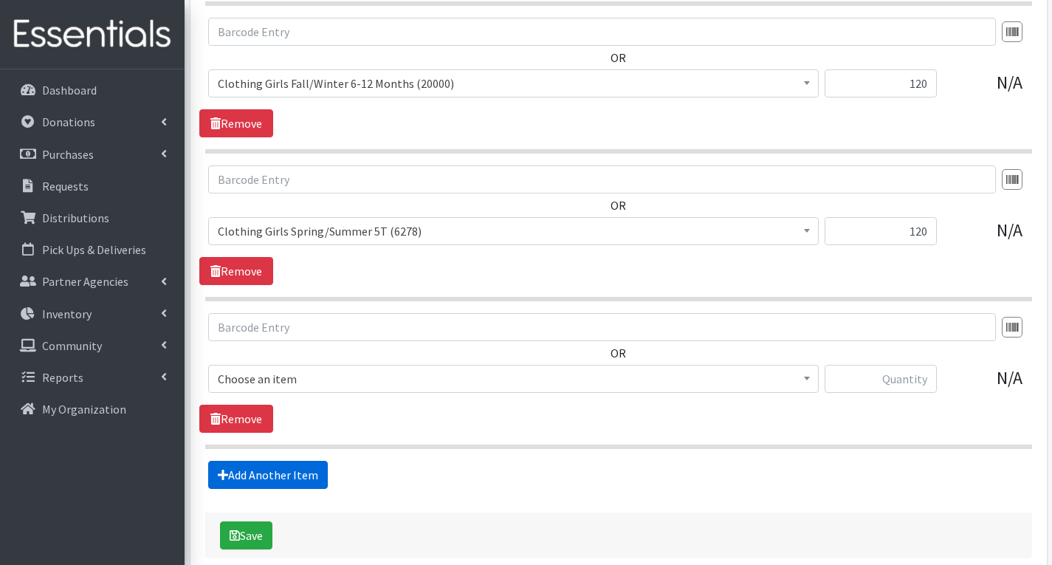
scroll to position [3405, 0]
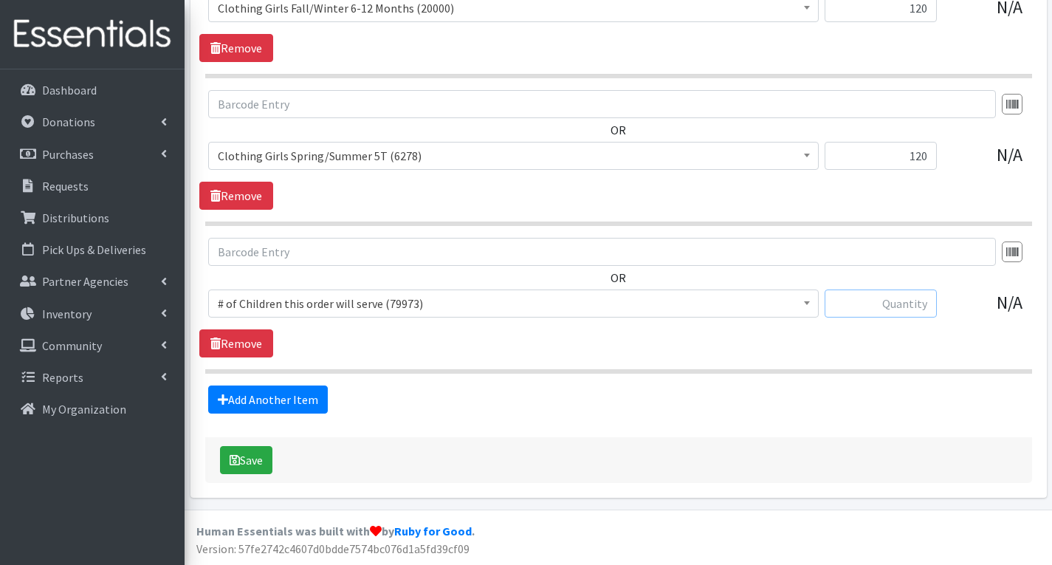
click at [901, 306] on input "text" at bounding box center [881, 303] width 112 height 28
type input "120"
click at [715, 301] on span "# of Children this order will serve (79973)" at bounding box center [514, 303] width 592 height 21
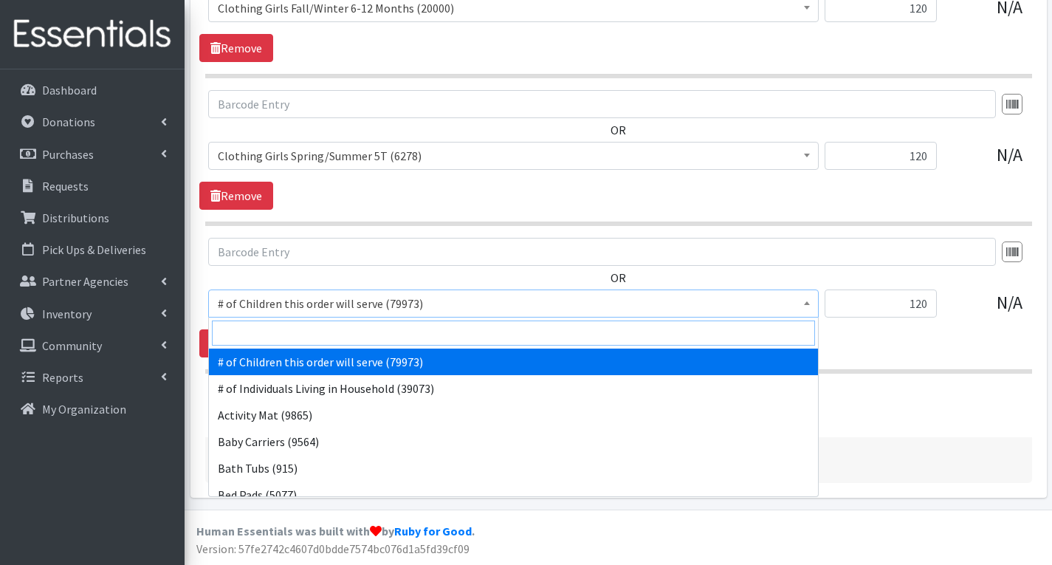
click at [525, 334] on input "search" at bounding box center [513, 333] width 603 height 25
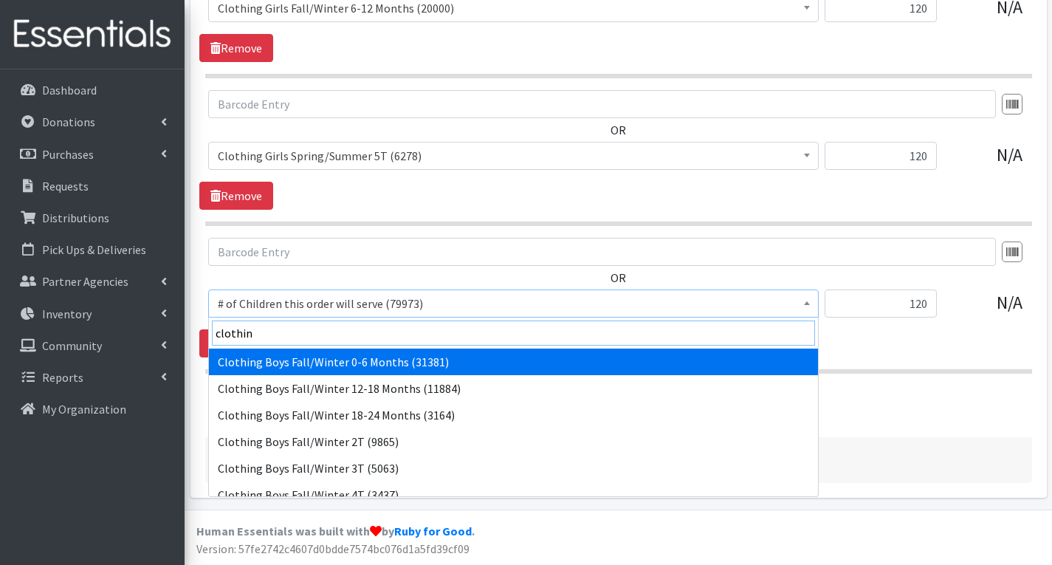
type input "clothing"
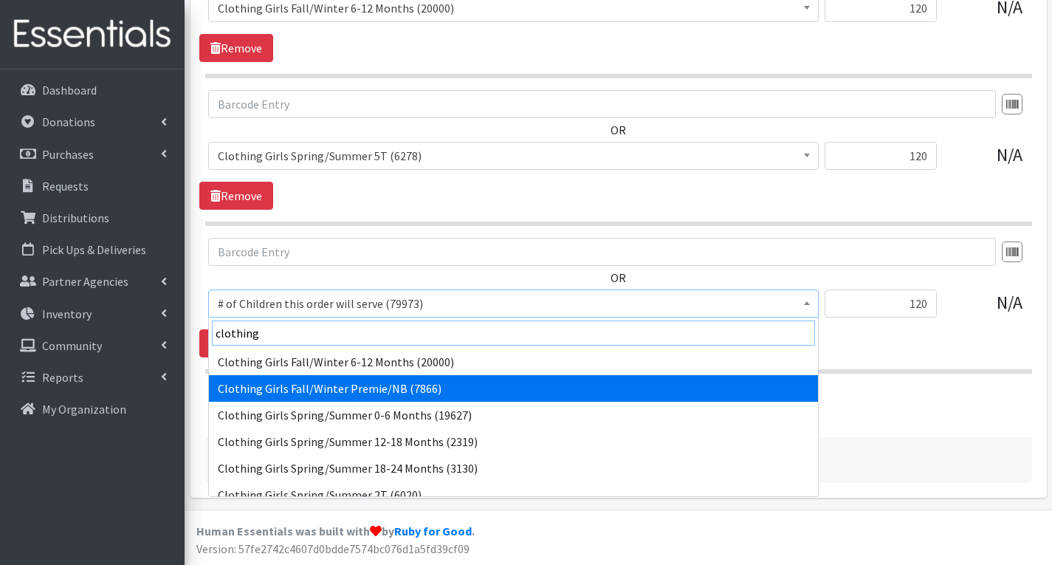
scroll to position [591, 0]
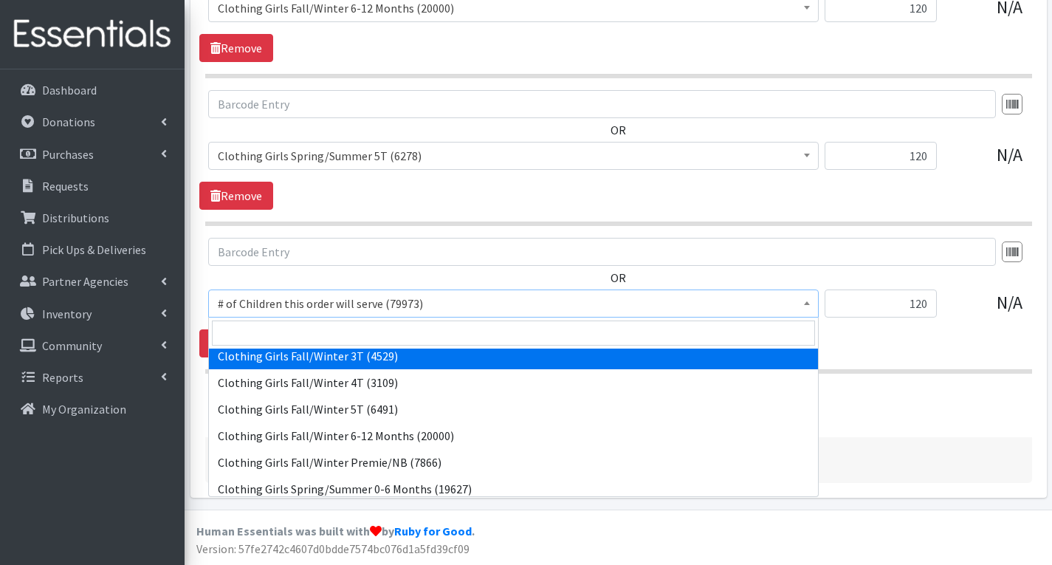
click at [556, 157] on span "Clothing Girls Spring/Summer 5T (6278)" at bounding box center [514, 155] width 592 height 21
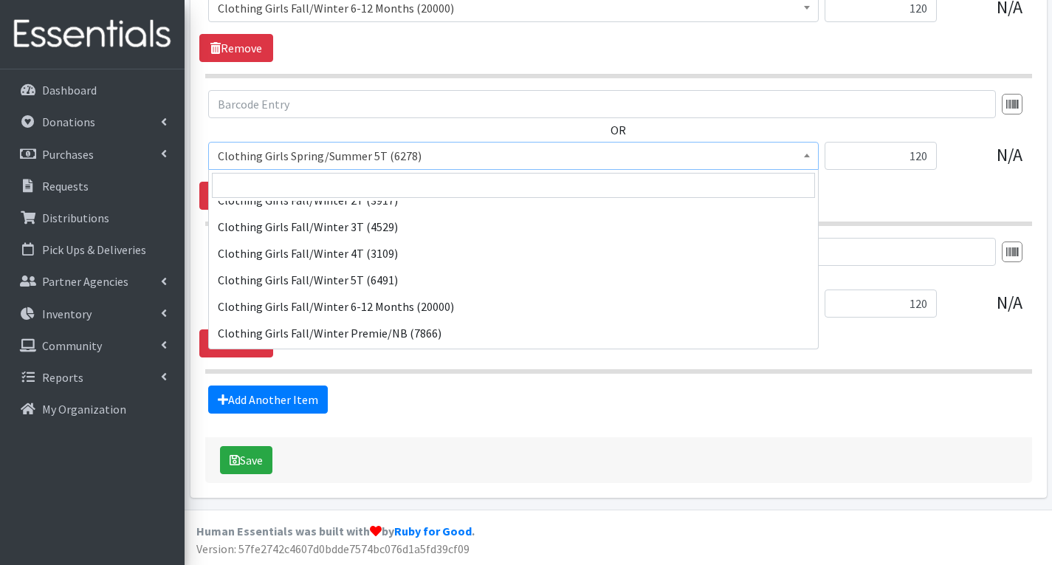
scroll to position [954, 0]
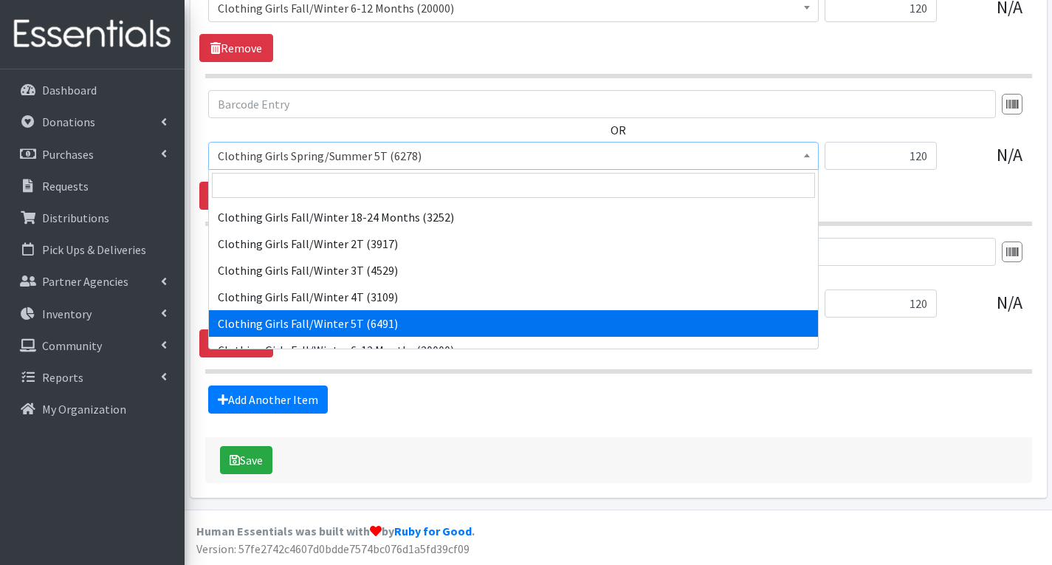
select select "5758"
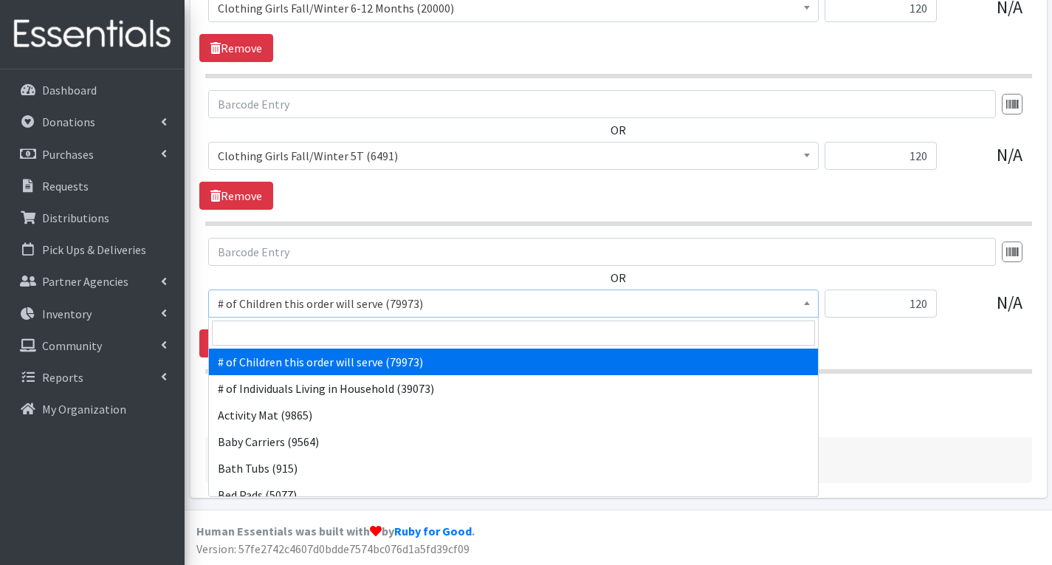
click at [495, 306] on span "# of Children this order will serve (79973)" at bounding box center [514, 303] width 592 height 21
click at [436, 326] on input "search" at bounding box center [513, 333] width 603 height 25
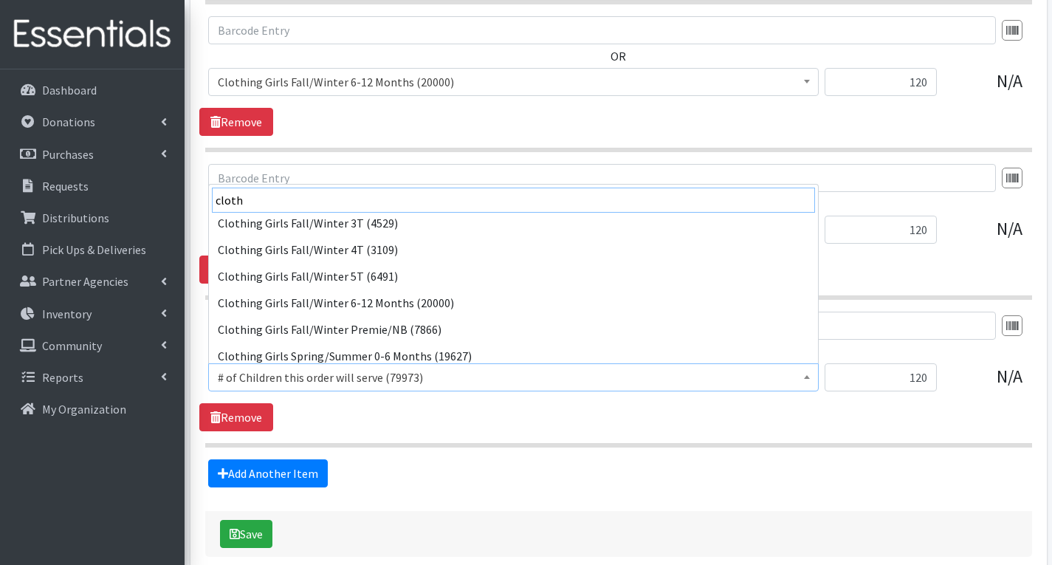
scroll to position [517, 0]
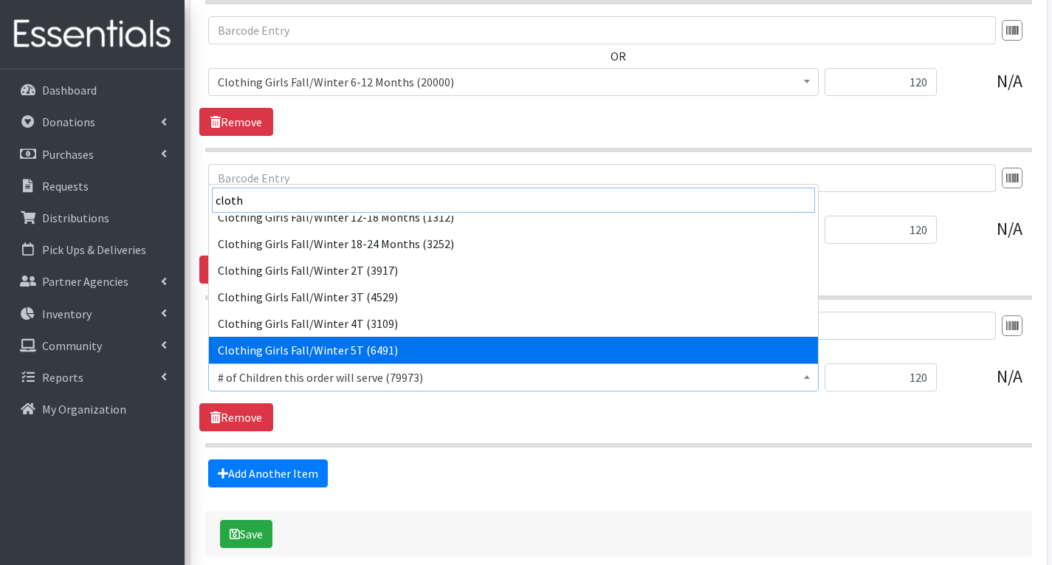
type input "cloth"
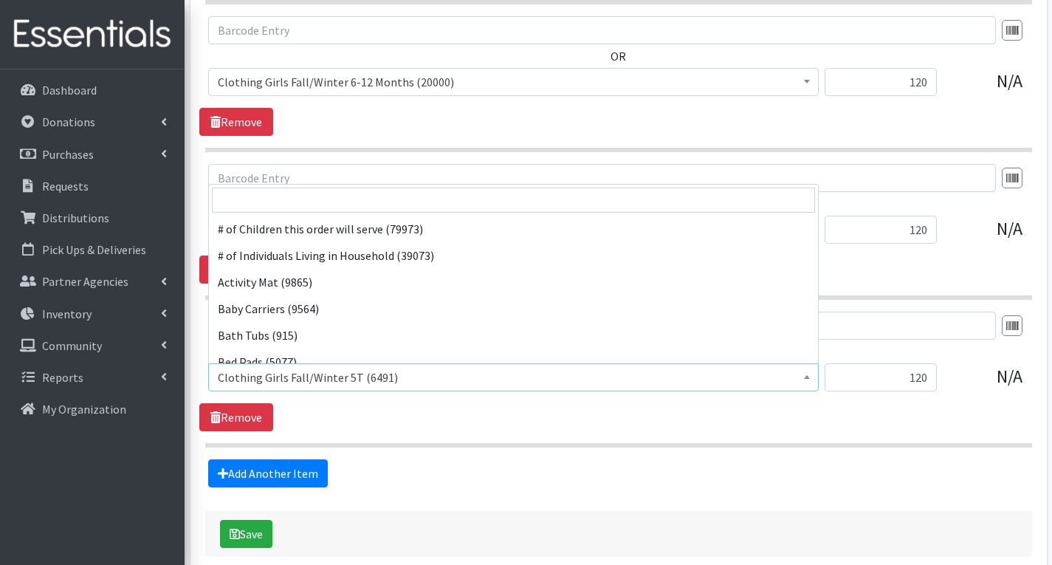
click at [415, 382] on span "Clothing Girls Fall/Winter 5T (6491)" at bounding box center [514, 377] width 592 height 21
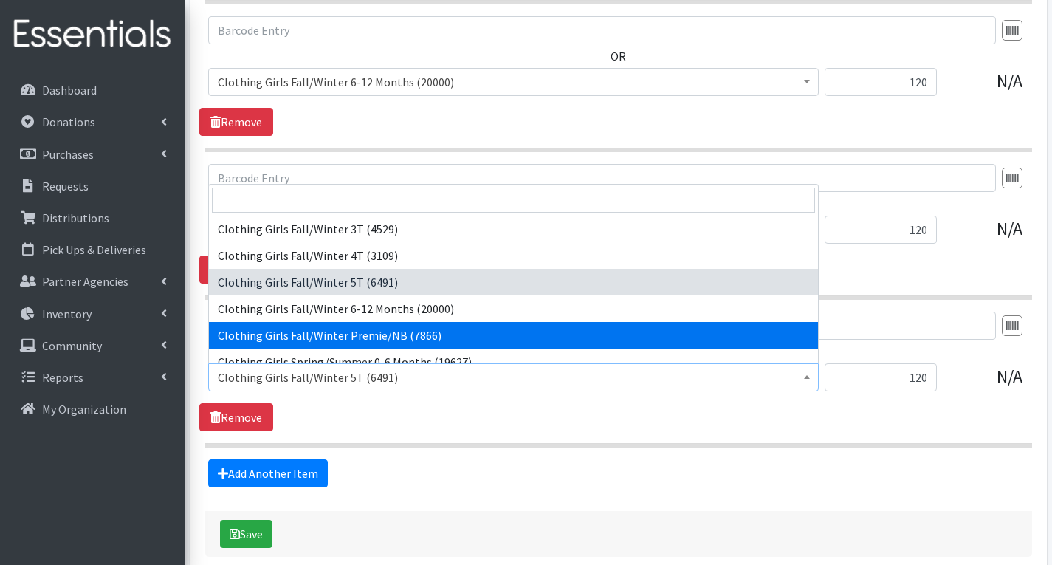
scroll to position [936, 0]
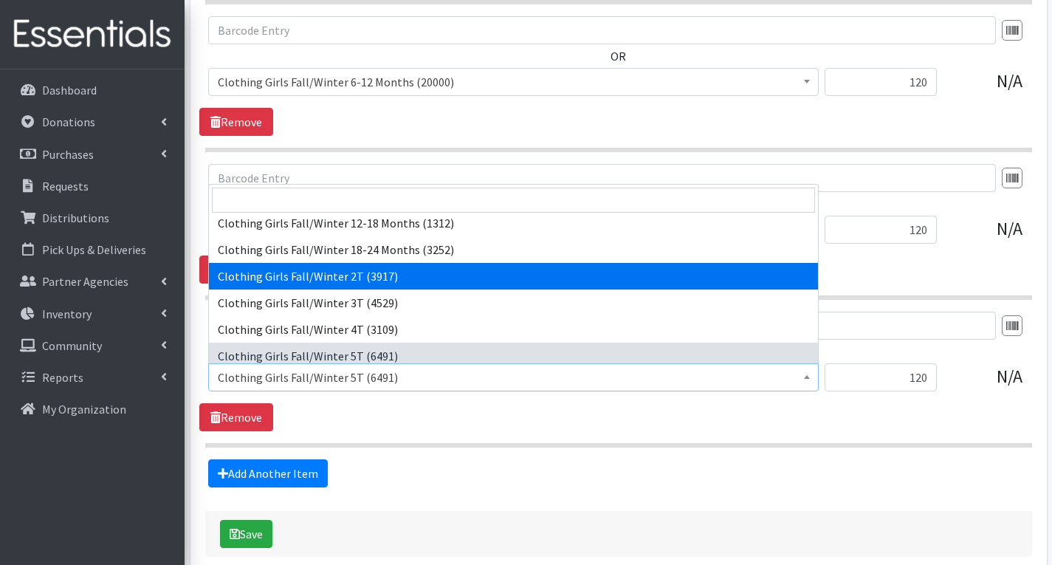
select select "5751"
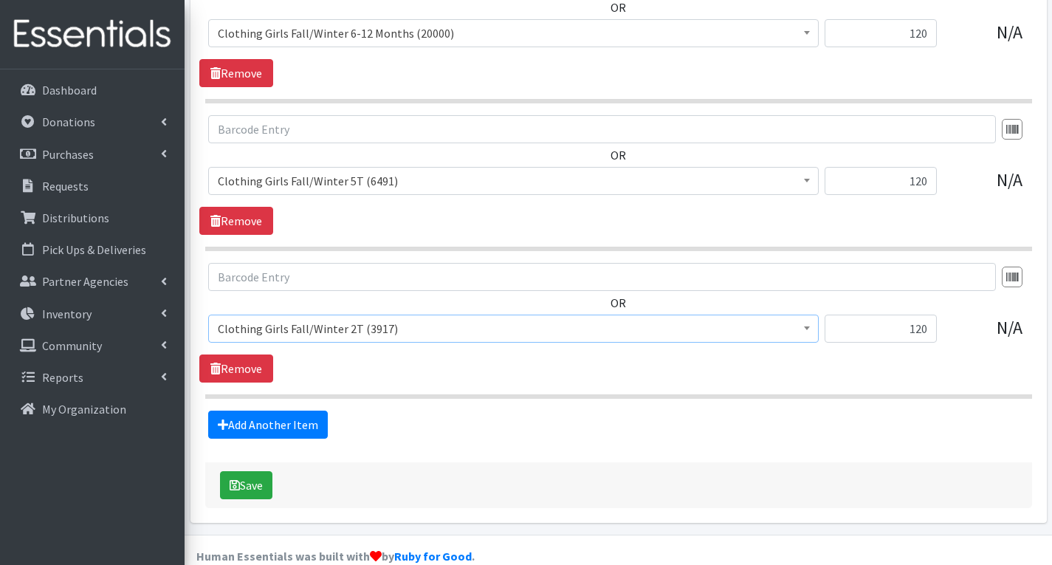
scroll to position [3405, 0]
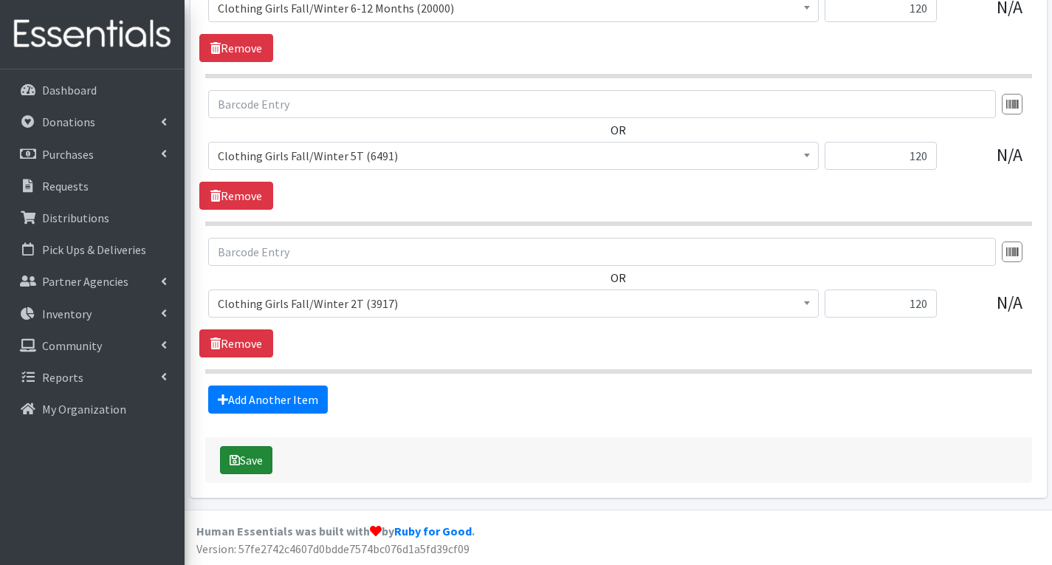
click at [249, 459] on button "Save" at bounding box center [246, 460] width 52 height 28
click at [249, 459] on div "Saving" at bounding box center [618, 460] width 827 height 46
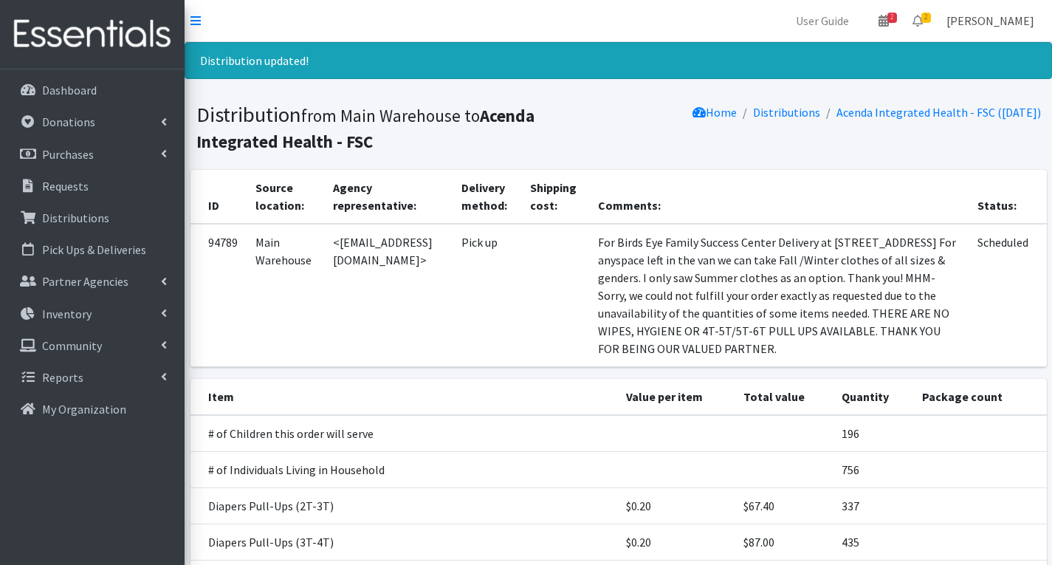
click at [967, 17] on link "[PERSON_NAME]" at bounding box center [991, 21] width 112 height 30
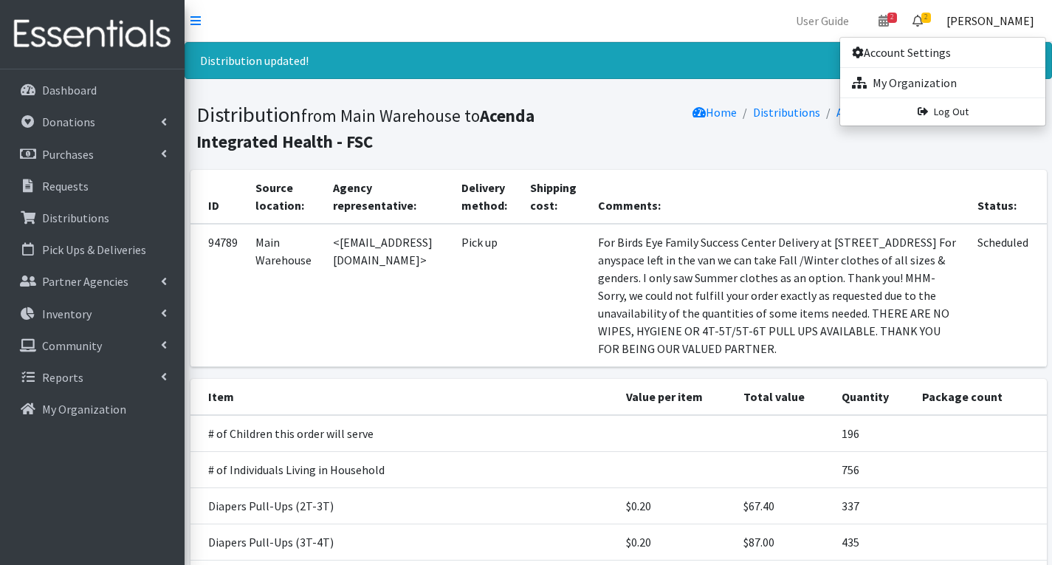
click at [923, 16] on icon at bounding box center [918, 21] width 10 height 12
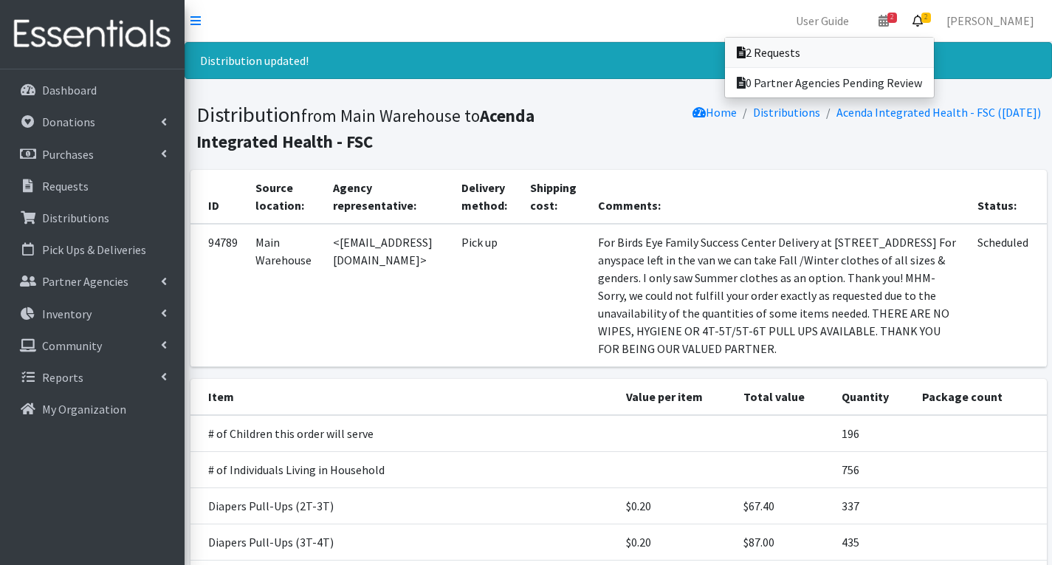
click at [819, 47] on link "2 Requests" at bounding box center [829, 53] width 209 height 30
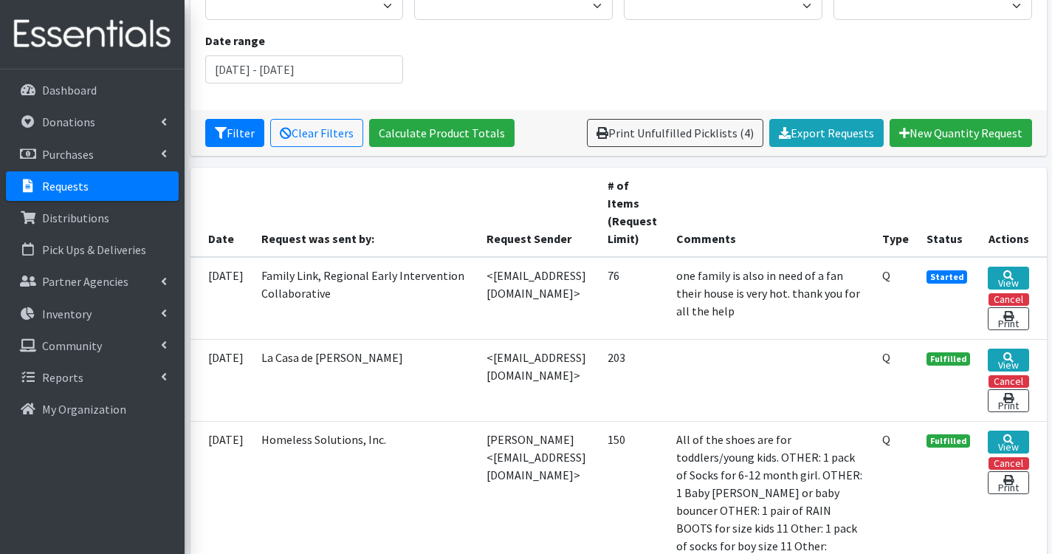
scroll to position [222, 0]
